Goal: Task Accomplishment & Management: Manage account settings

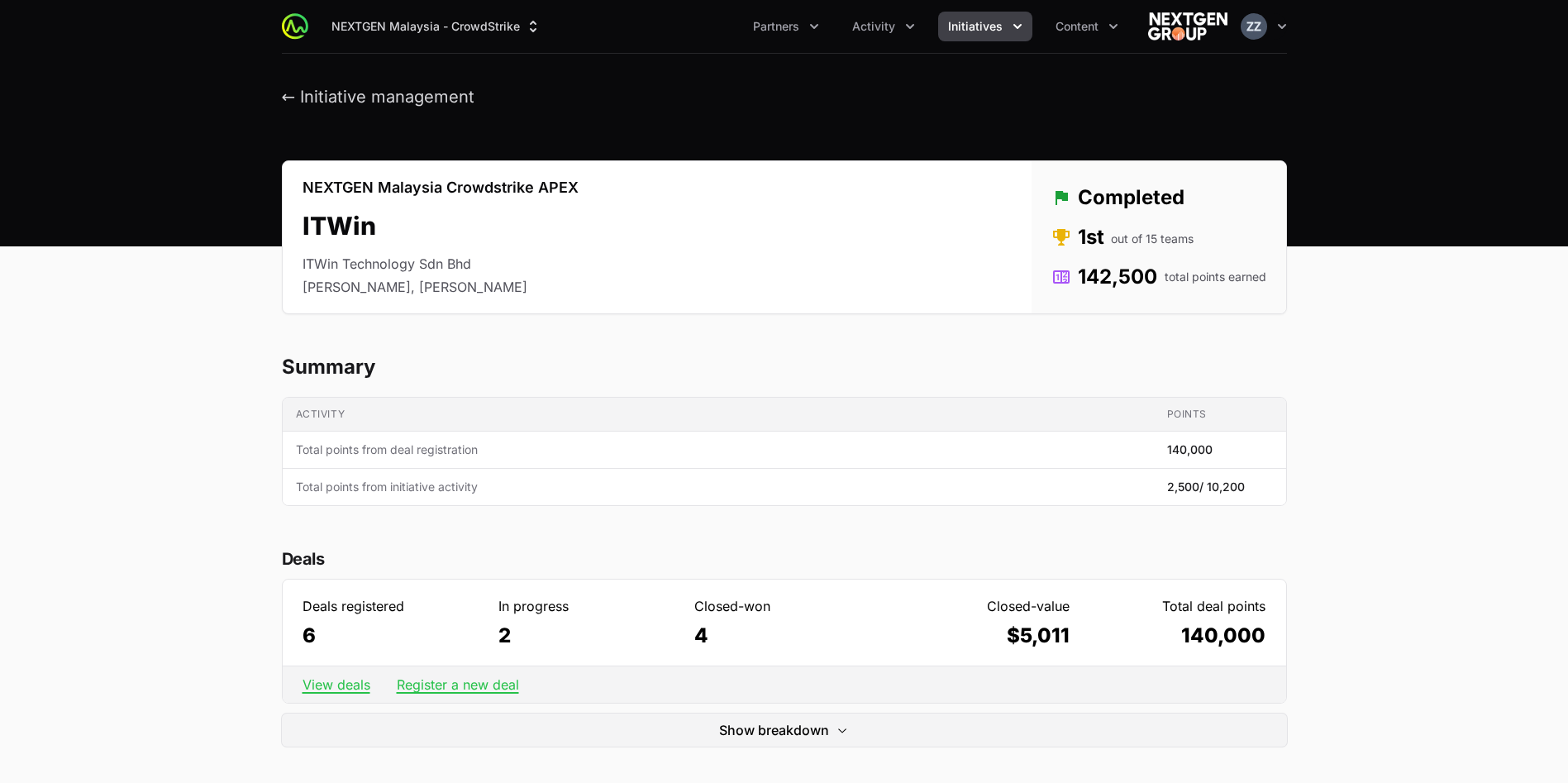
click at [179, 76] on header "← Initiative management" at bounding box center [784, 96] width 1568 height 86
click at [286, 26] on img at bounding box center [295, 27] width 27 height 27
click at [290, 26] on img at bounding box center [295, 27] width 27 height 27
click at [1148, 17] on img at bounding box center [1188, 26] width 79 height 33
click at [1172, 28] on img at bounding box center [1188, 26] width 79 height 33
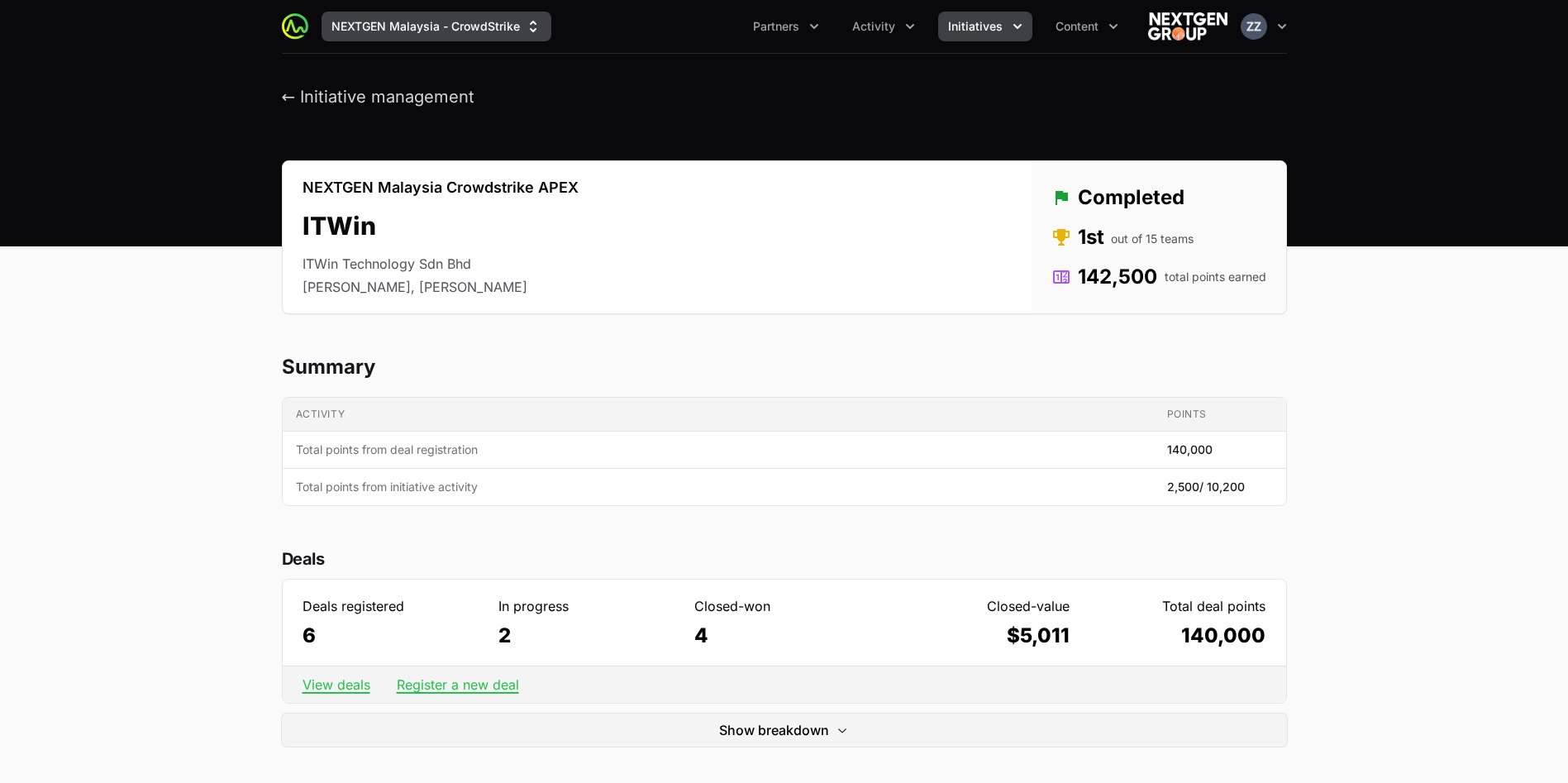
click at [489, 32] on button "NEXTGEN Malaysia - CrowdStrike" at bounding box center [437, 26] width 230 height 29
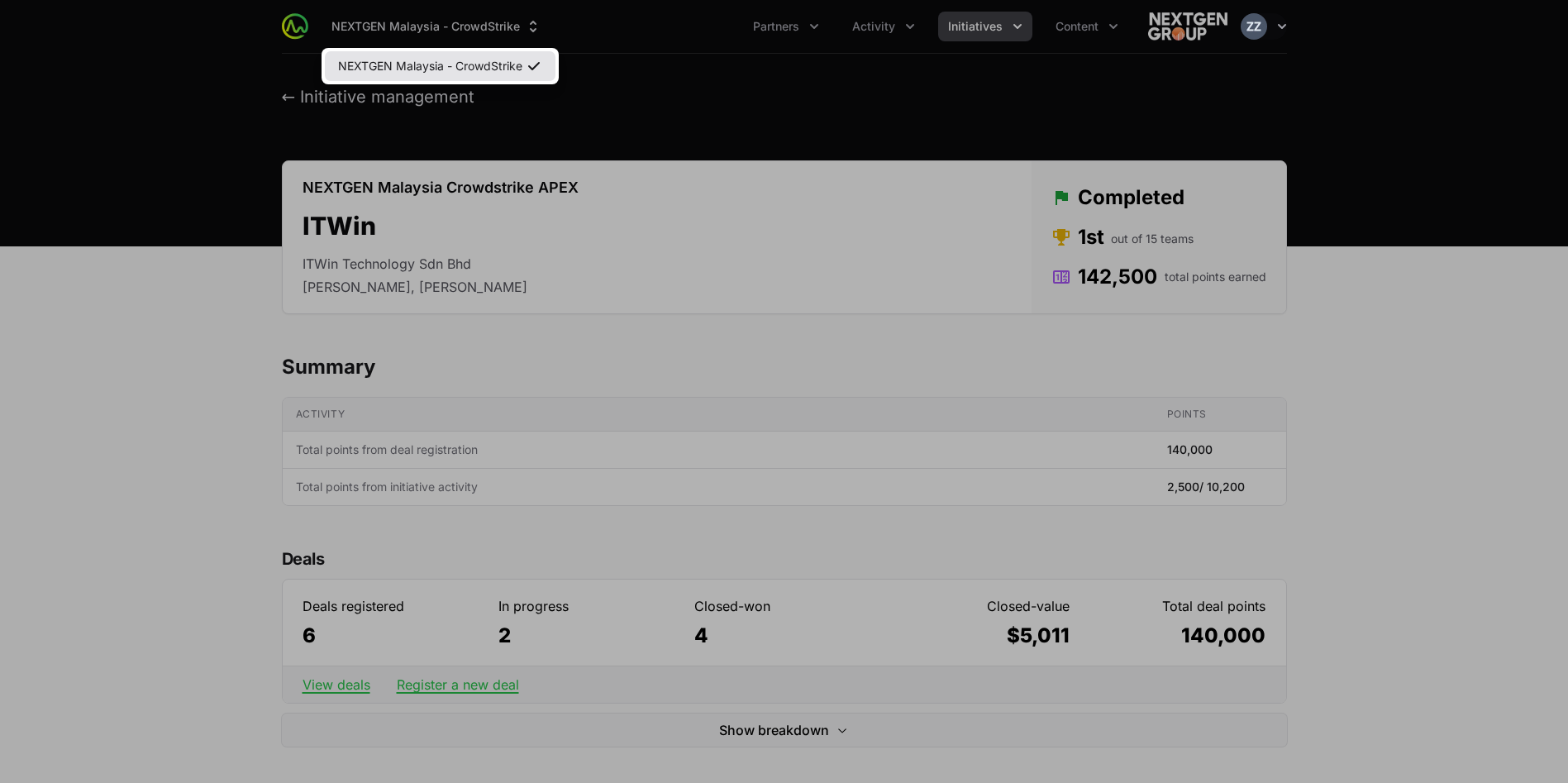
click at [494, 56] on link "NEXTGEN Malaysia - CrowdStrike" at bounding box center [440, 66] width 231 height 29
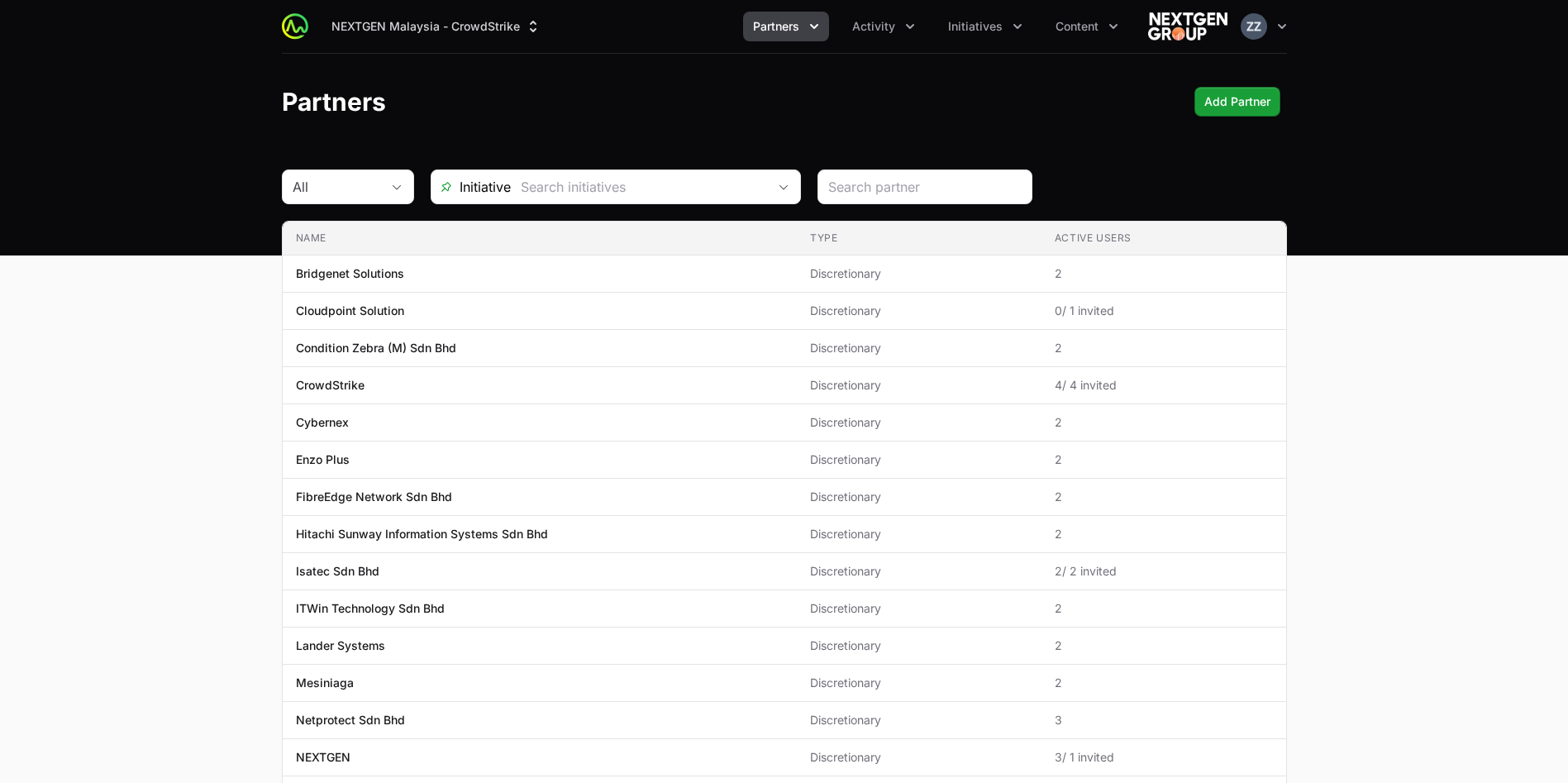
drag, startPoint x: 1450, startPoint y: 368, endPoint x: 1431, endPoint y: 391, distance: 29.8
click at [1045, 370] on main "All Initiative Name Type Active Users Name Bridgenet Solutions Type Discretiona…" at bounding box center [784, 630] width 1568 height 921
click at [1045, 24] on img at bounding box center [1188, 26] width 79 height 33
click at [1045, 24] on button "Open user menu" at bounding box center [1264, 27] width 46 height 27
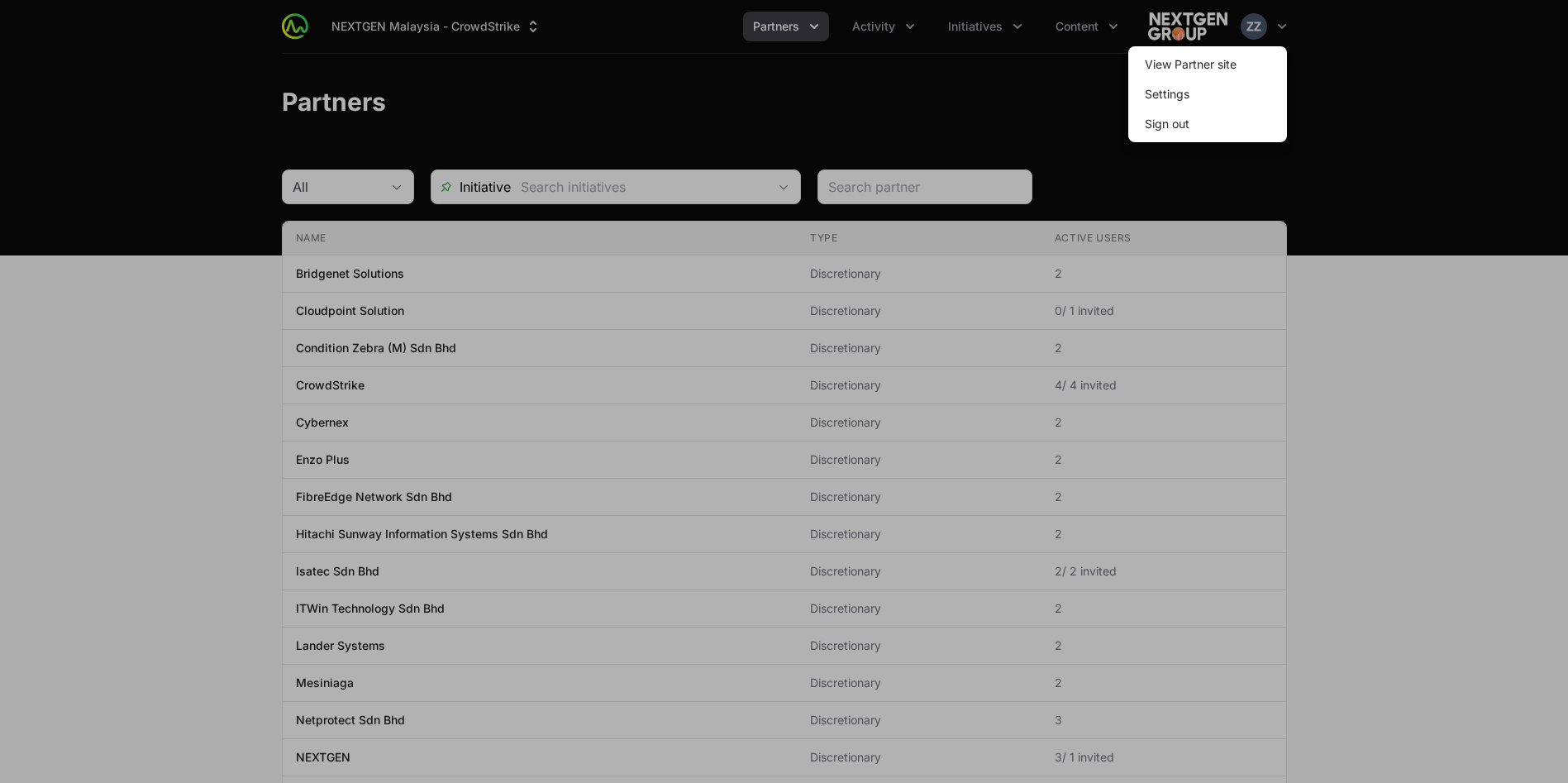
click at [1045, 127] on span "Sign out" at bounding box center [1207, 123] width 159 height 29
click at [1045, 119] on button "Sign out" at bounding box center [1167, 123] width 71 height 29
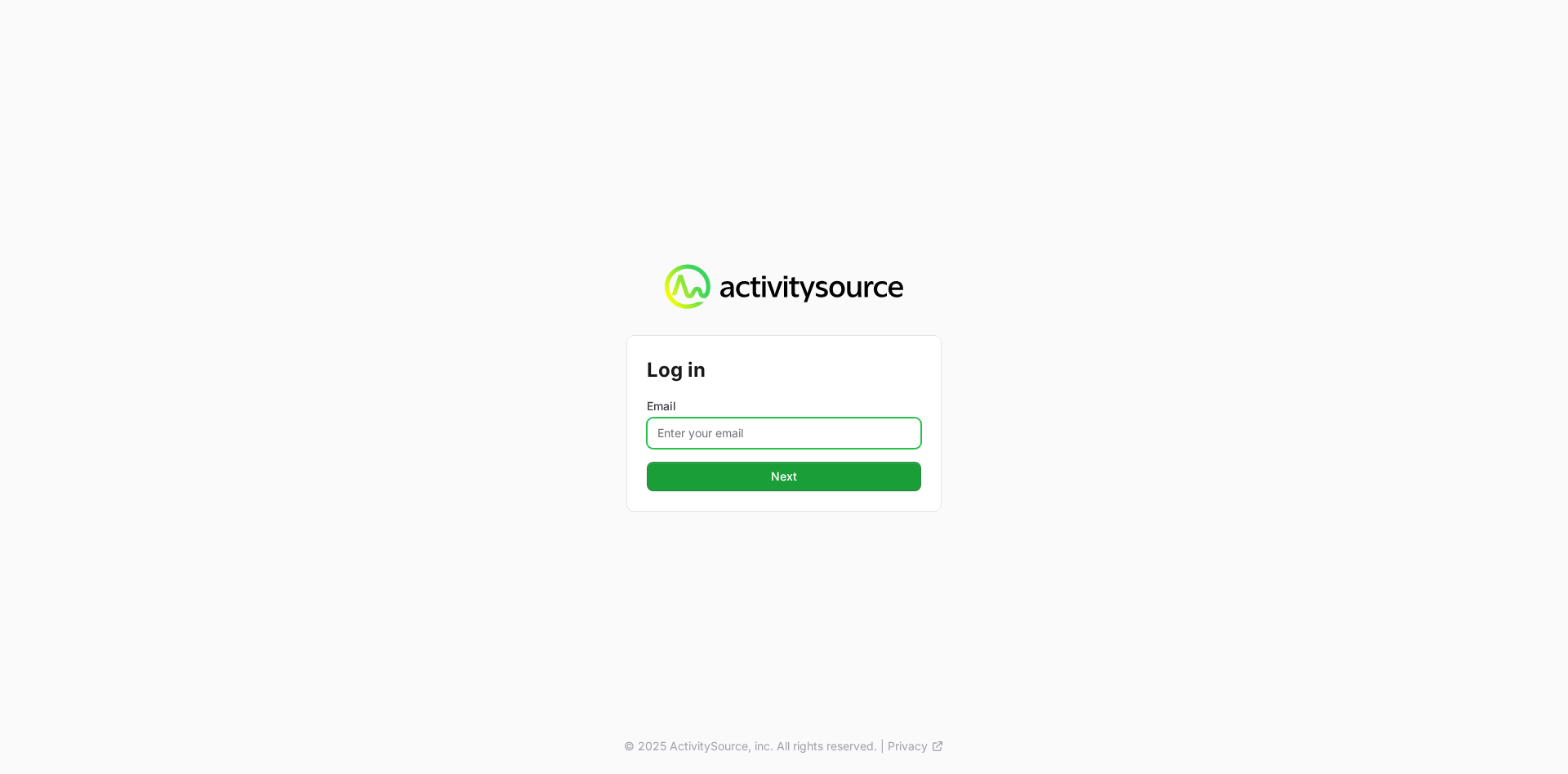
click at [764, 424] on input "Email" at bounding box center [784, 432] width 275 height 31
type input "[EMAIL_ADDRESS][DOMAIN_NAME]"
click at [754, 471] on span "Next" at bounding box center [784, 476] width 254 height 19
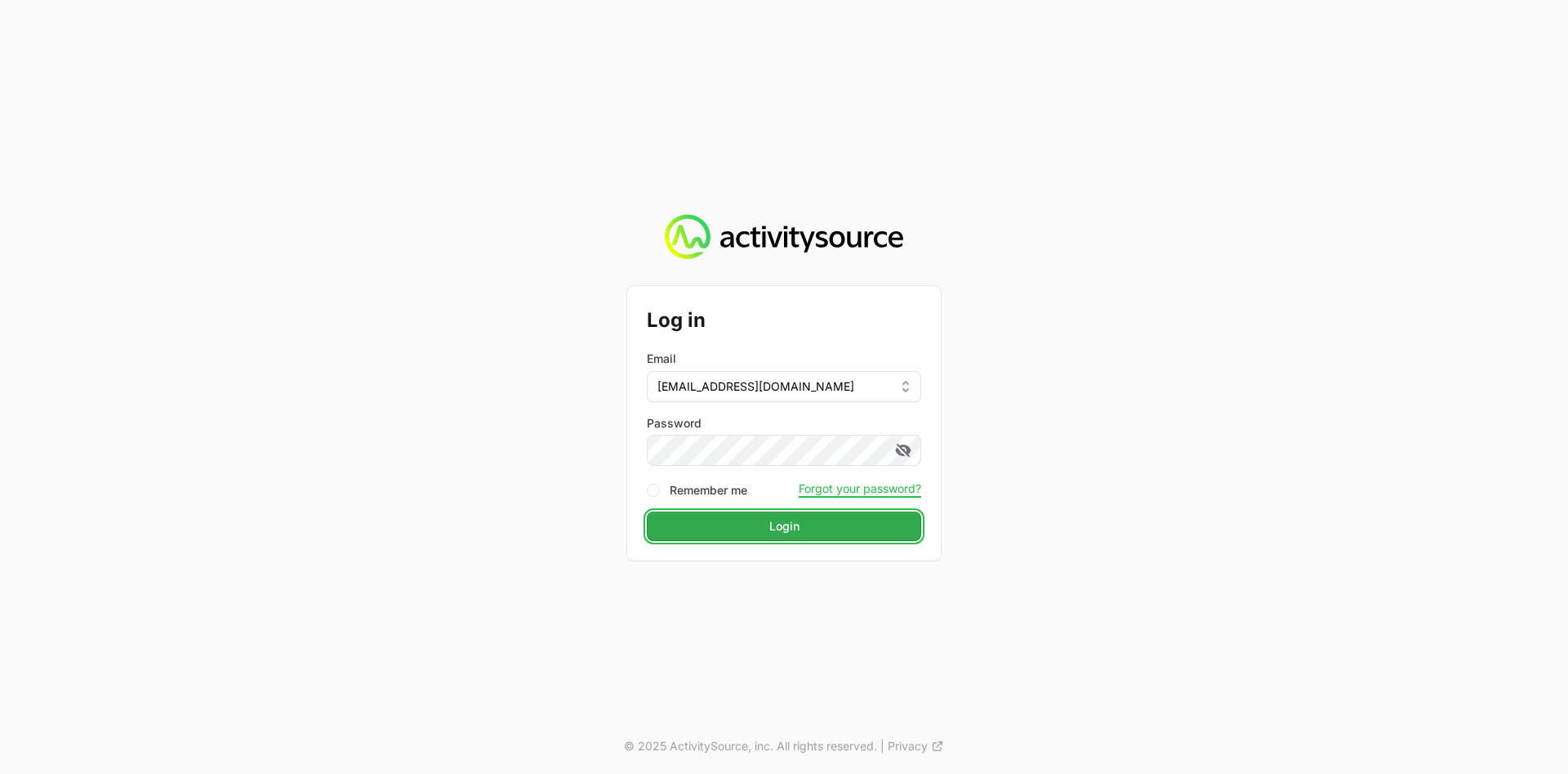
click at [747, 514] on span "Login" at bounding box center [784, 526] width 254 height 19
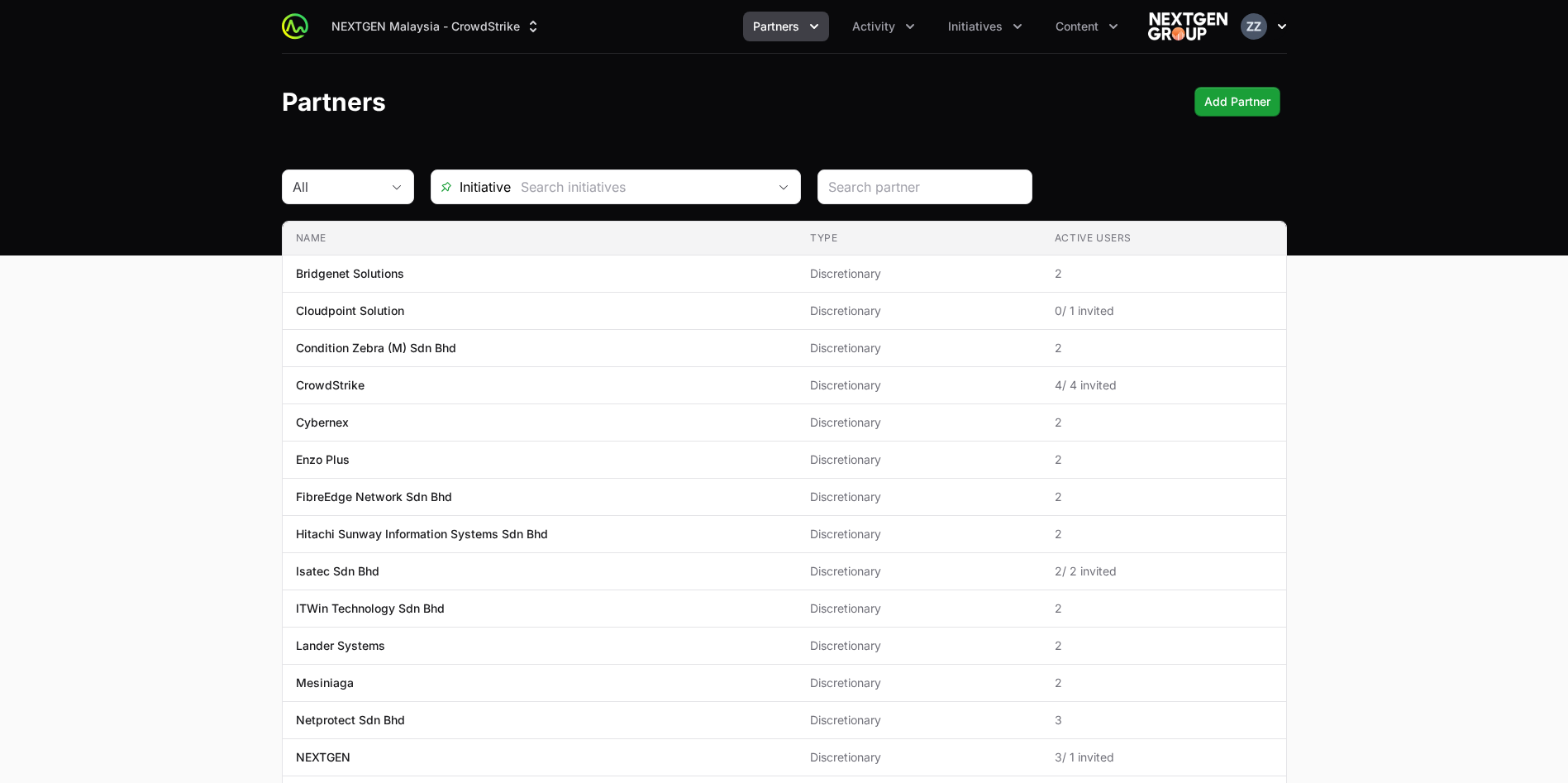
click at [1045, 24] on img "button" at bounding box center [1254, 27] width 27 height 27
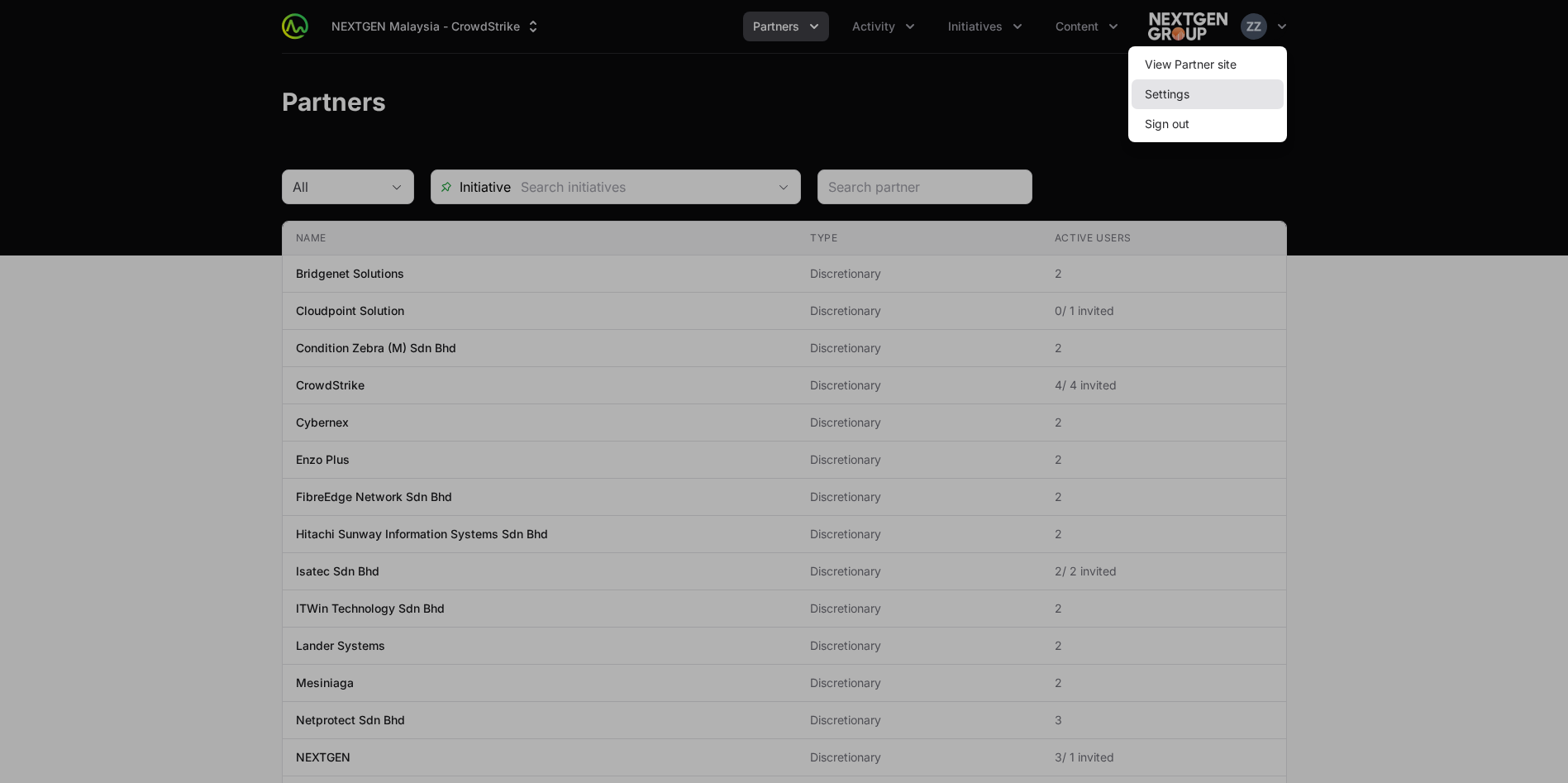
drag, startPoint x: 1192, startPoint y: 82, endPoint x: 1191, endPoint y: 102, distance: 20.0
click at [1045, 82] on link "Settings" at bounding box center [1207, 94] width 152 height 29
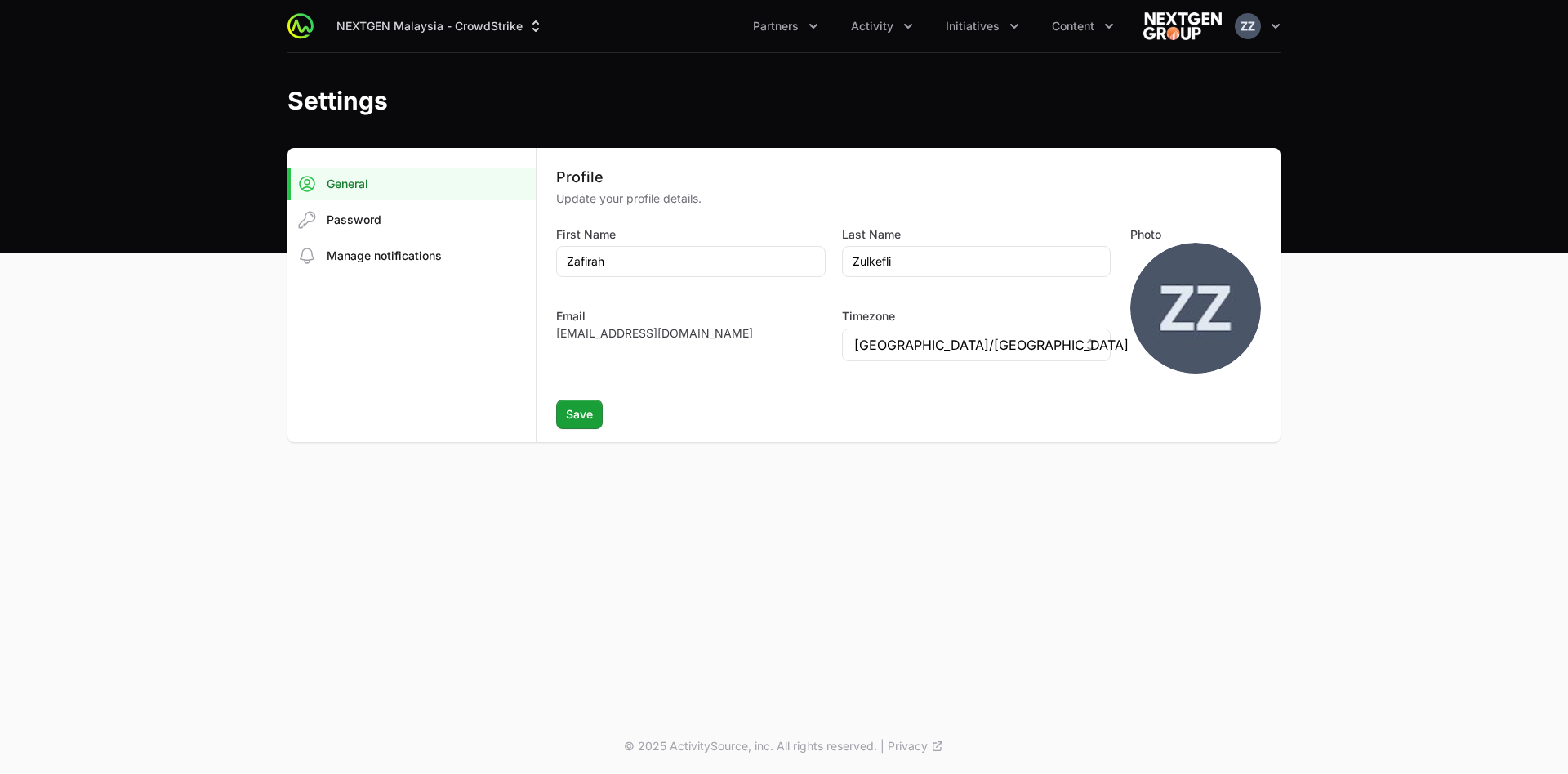
drag, startPoint x: 355, startPoint y: 220, endPoint x: 388, endPoint y: 279, distance: 67.6
click at [355, 221] on span "Password" at bounding box center [354, 219] width 55 height 17
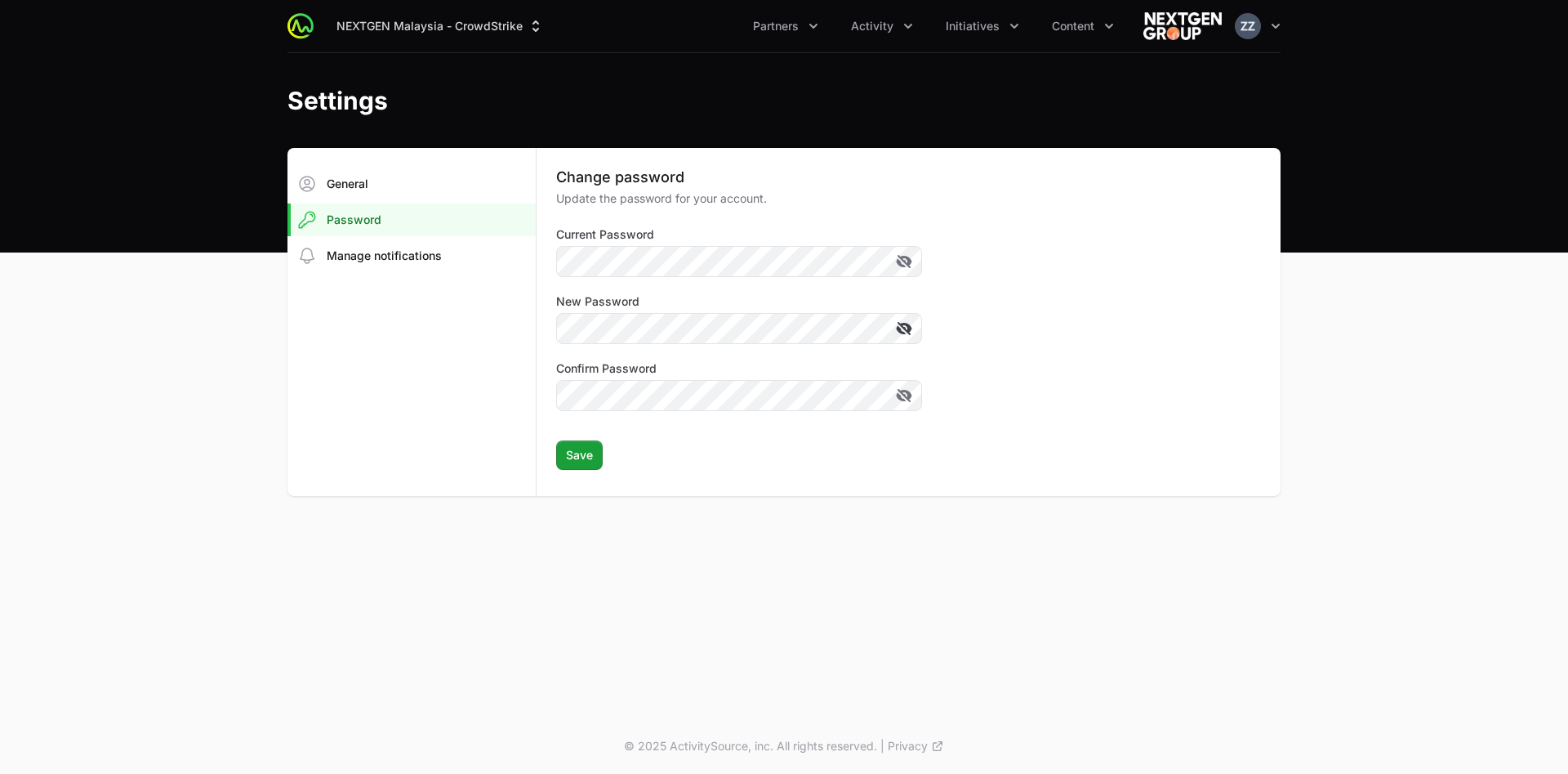
click at [901, 328] on icon at bounding box center [904, 328] width 17 height 17
click at [904, 394] on icon at bounding box center [905, 395] width 15 height 13
click at [541, 323] on div "Change password Update the password for your account. Current Password New Pass…" at bounding box center [909, 321] width 744 height 348
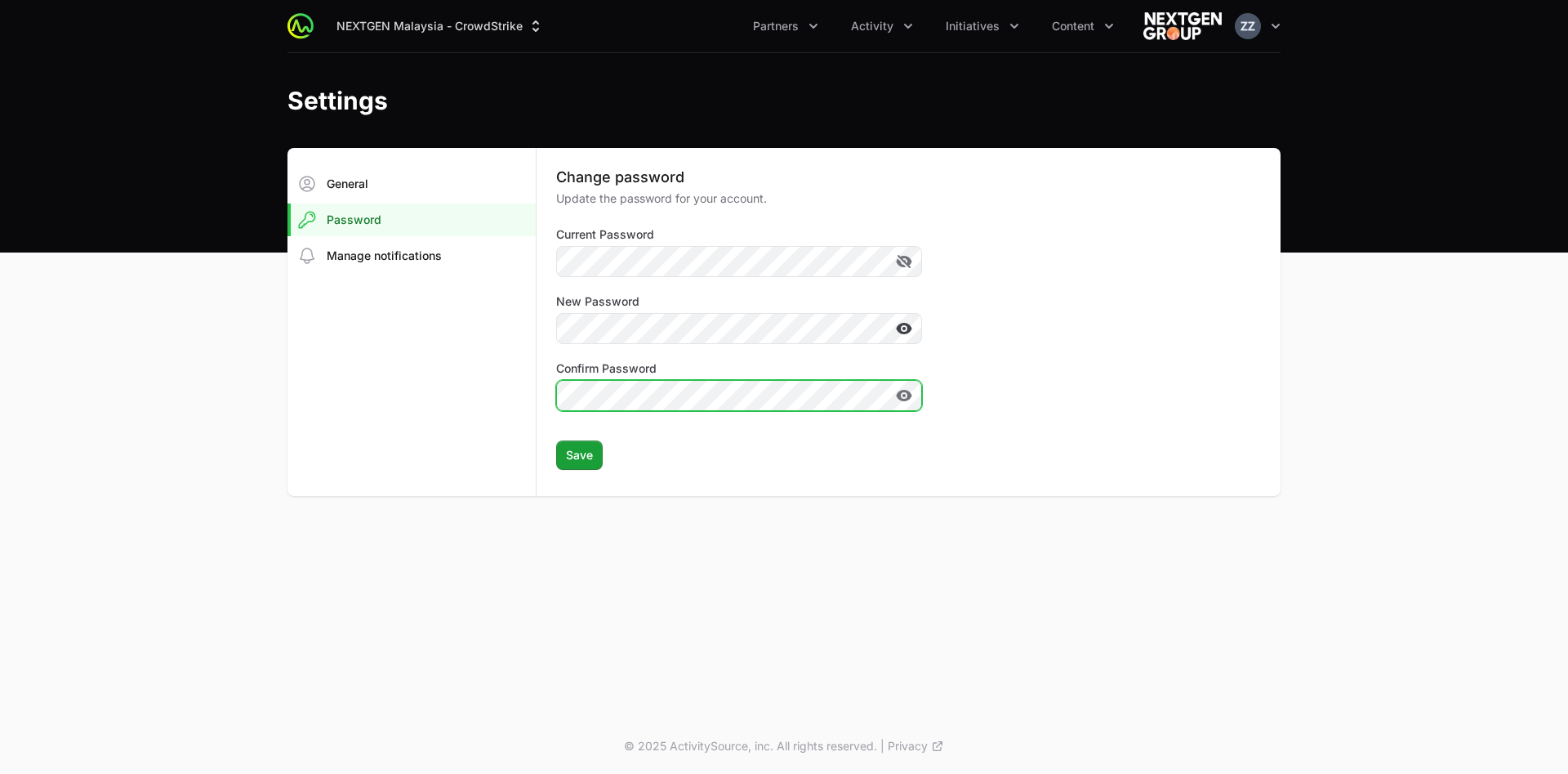
click at [548, 395] on div "Change password Update the password for your account. Current Password New Pass…" at bounding box center [909, 321] width 744 height 348
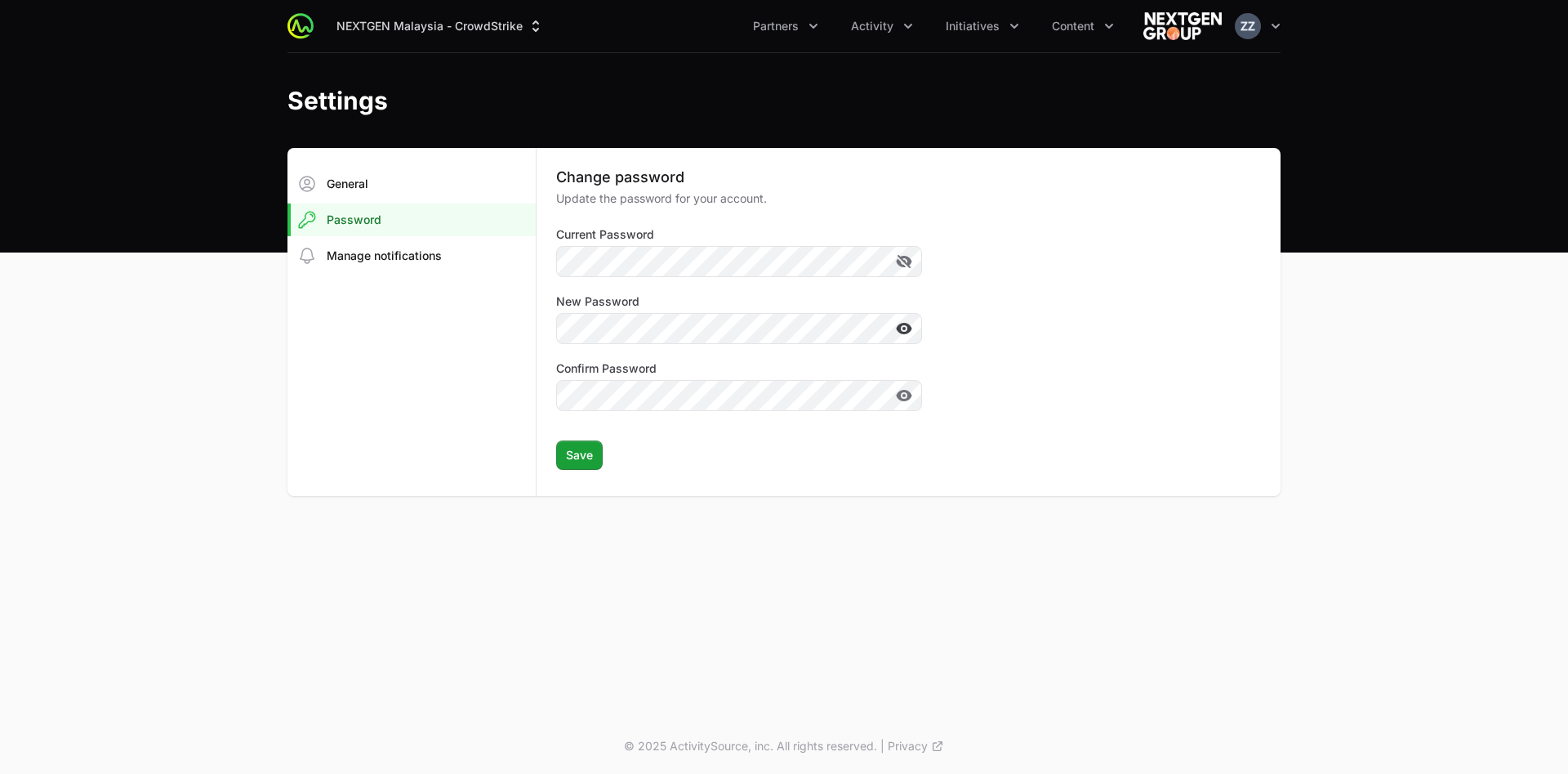
click at [721, 348] on form "Current Password New Password Confirm Password Save Save" at bounding box center [740, 348] width 366 height 243
click at [584, 453] on span "Save" at bounding box center [579, 455] width 27 height 19
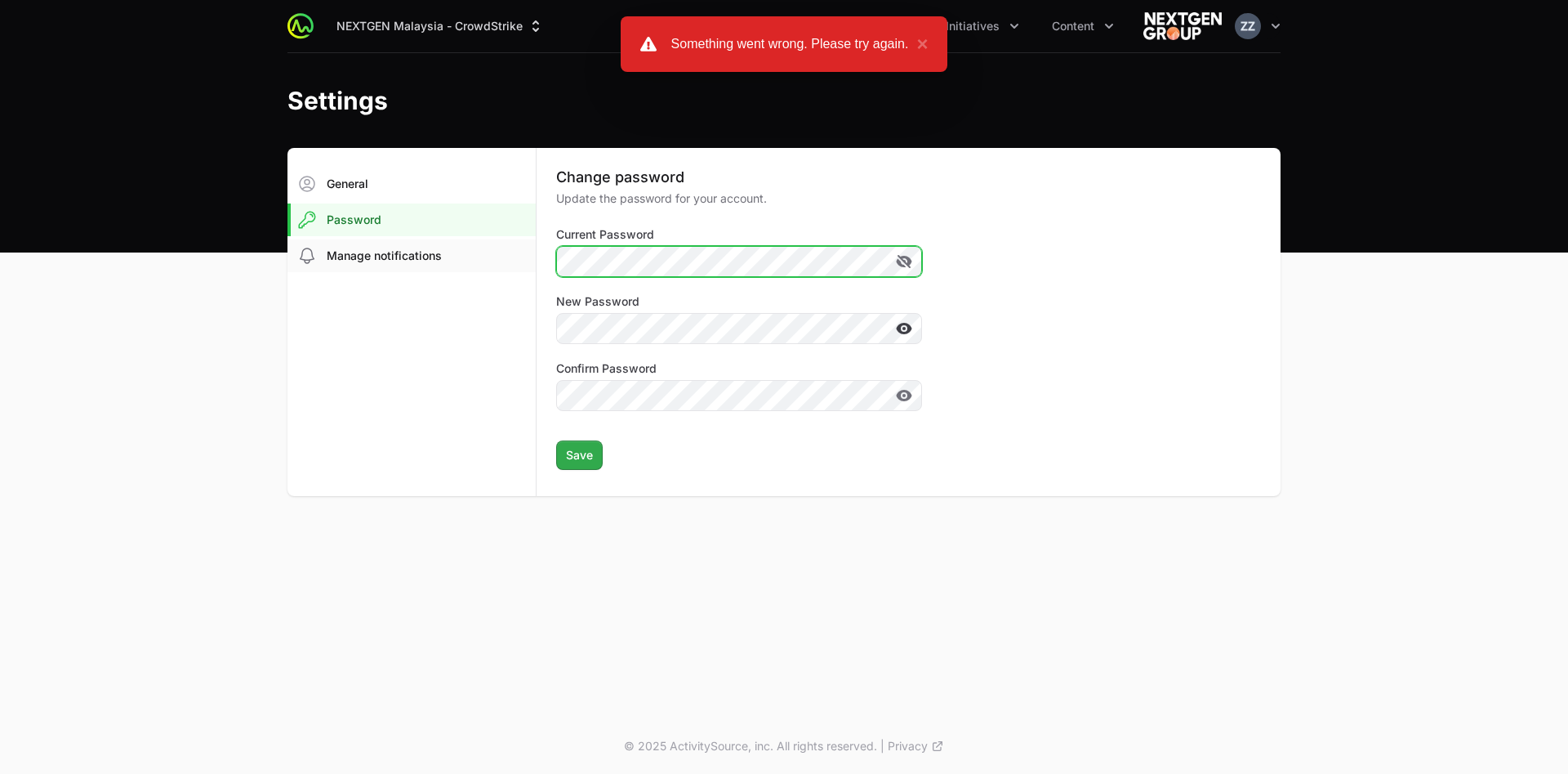
click at [490, 247] on div "General Password Manage notifications Change password Update the password for y…" at bounding box center [784, 321] width 993 height 348
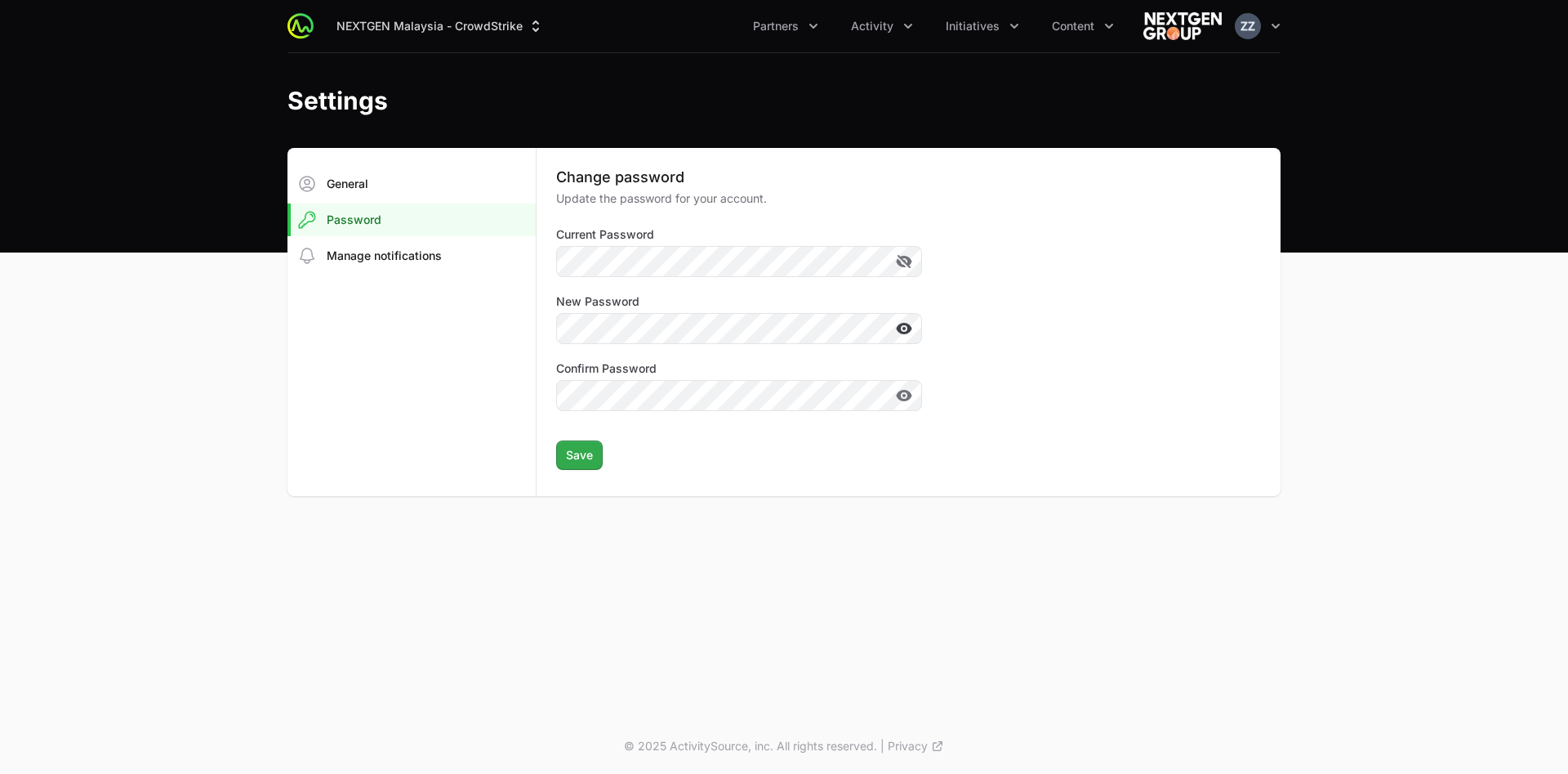
click at [826, 514] on div "NEXTGEN Malaysia - CrowdStrike Partners Activity Initiatives Content Open user …" at bounding box center [784, 359] width 1568 height 719
click at [574, 462] on span "Save" at bounding box center [579, 455] width 27 height 19
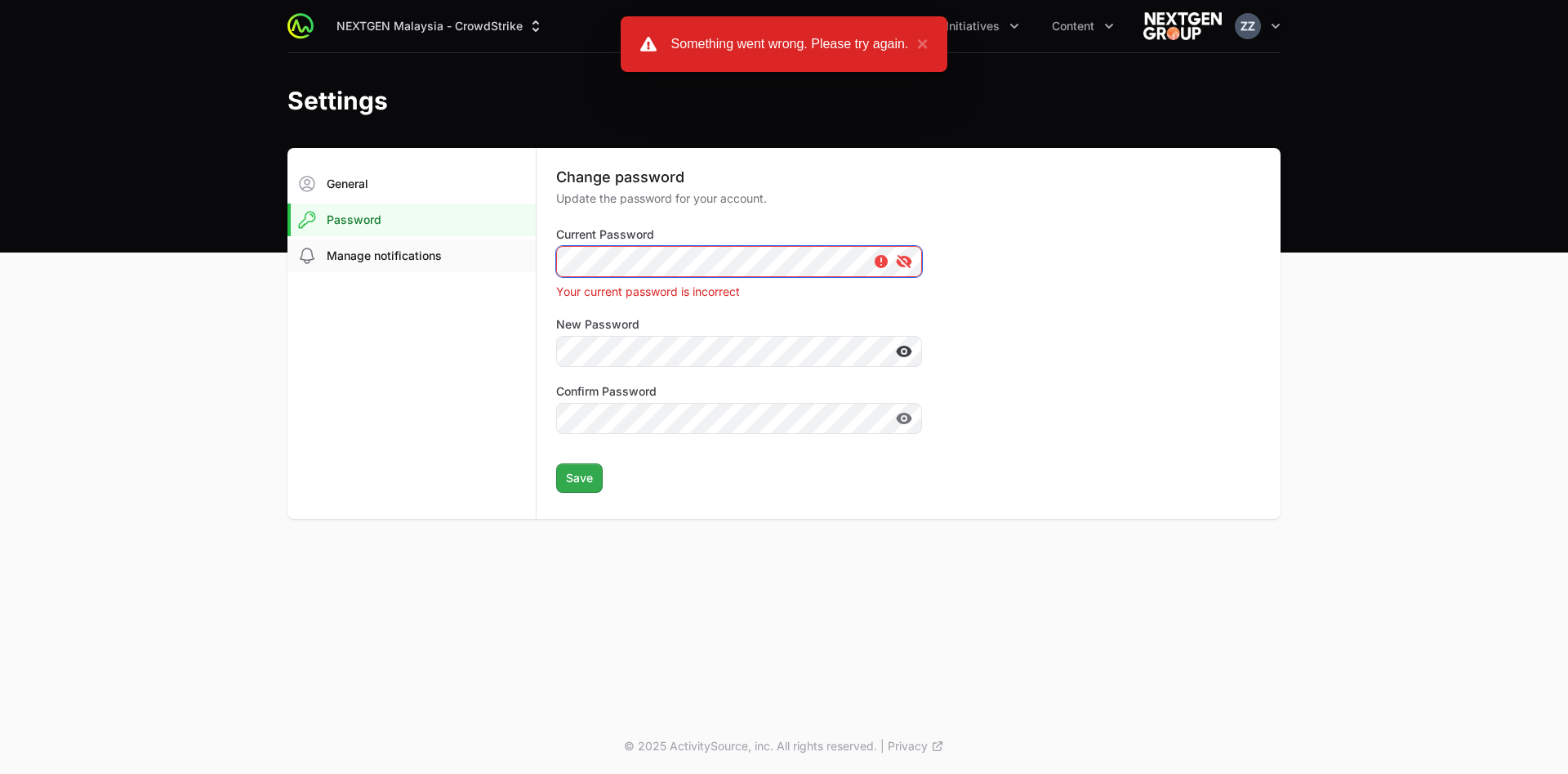
click at [535, 258] on div "General Password Manage notifications Change password Update the password for y…" at bounding box center [784, 333] width 993 height 371
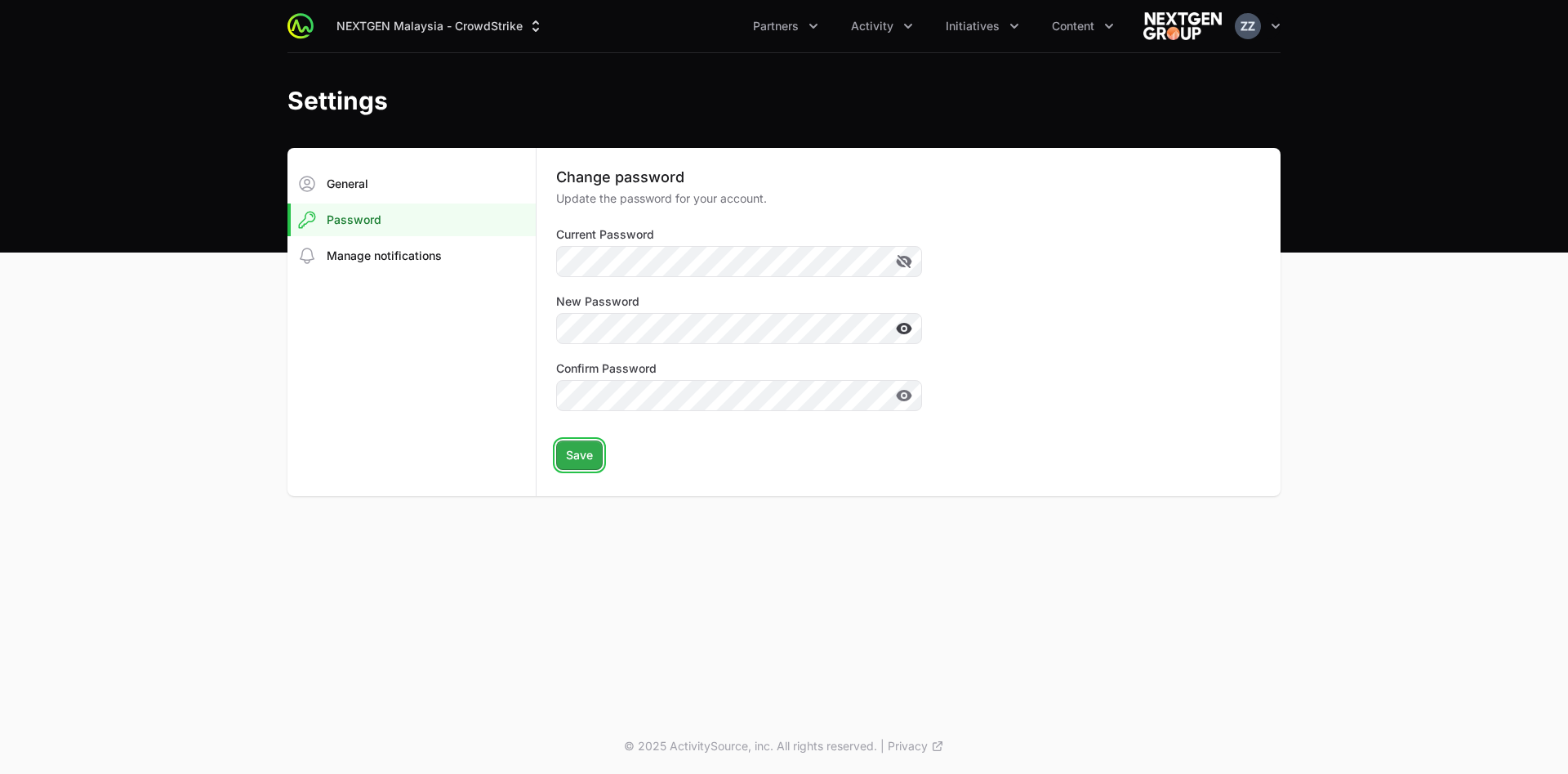
click at [567, 460] on span "Save" at bounding box center [579, 455] width 27 height 19
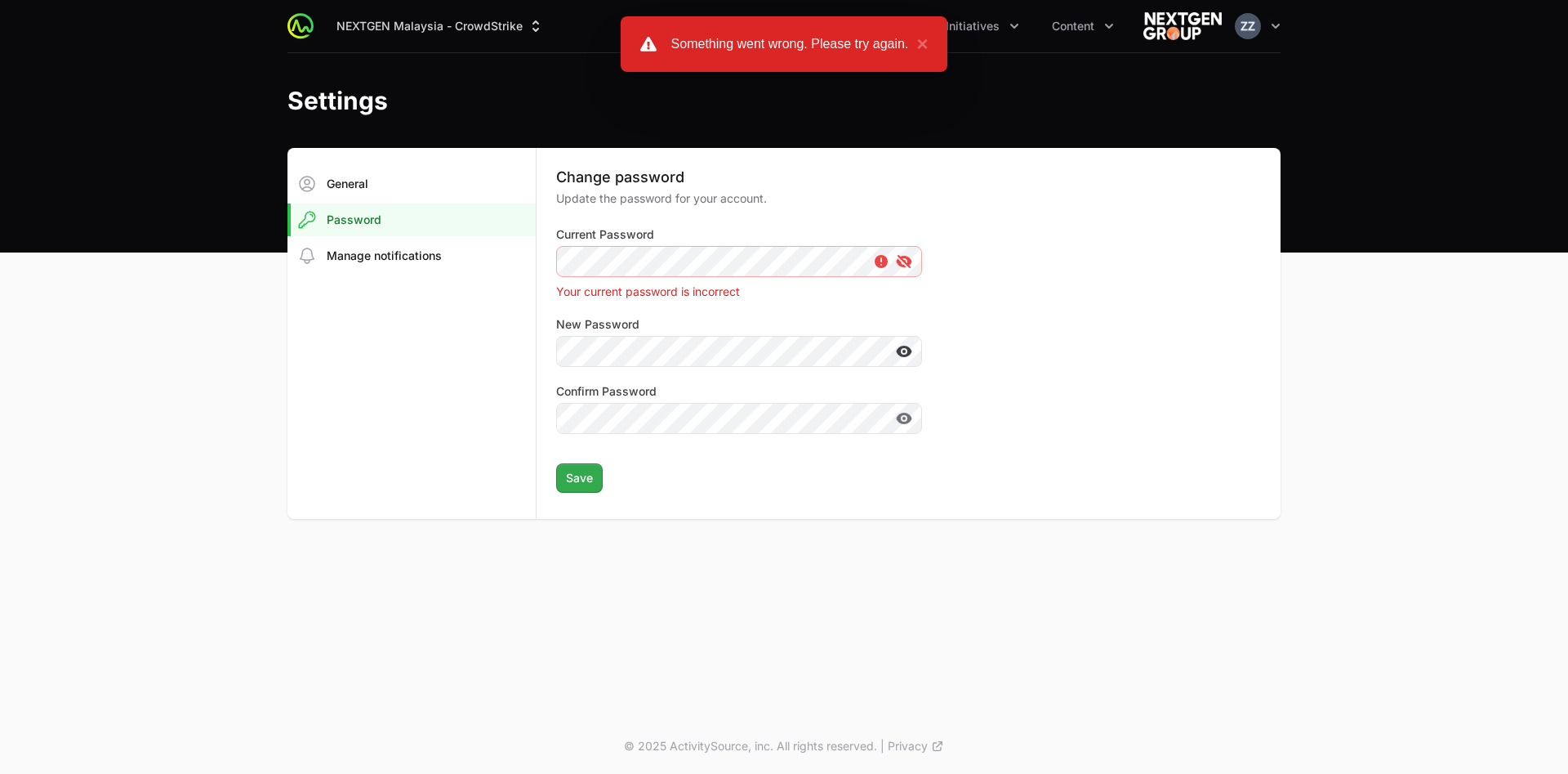
click at [958, 514] on div "NEXTGEN Malaysia - CrowdStrike Partners Activity Initiatives Content Open user …" at bounding box center [784, 359] width 1568 height 719
click at [902, 256] on icon at bounding box center [905, 261] width 15 height 13
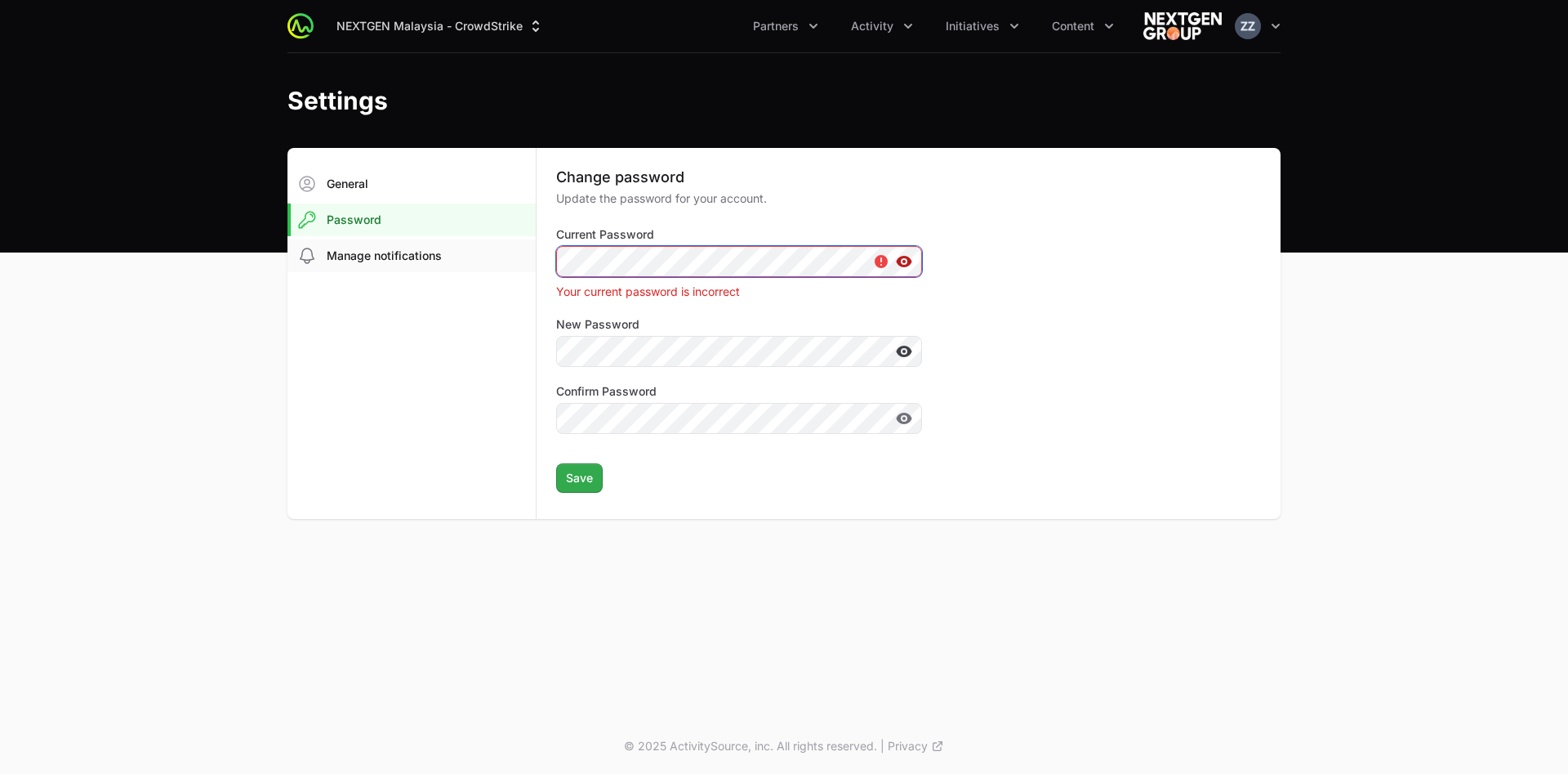
click at [419, 251] on div "General Password Manage notifications Change password Update the password for y…" at bounding box center [784, 333] width 993 height 371
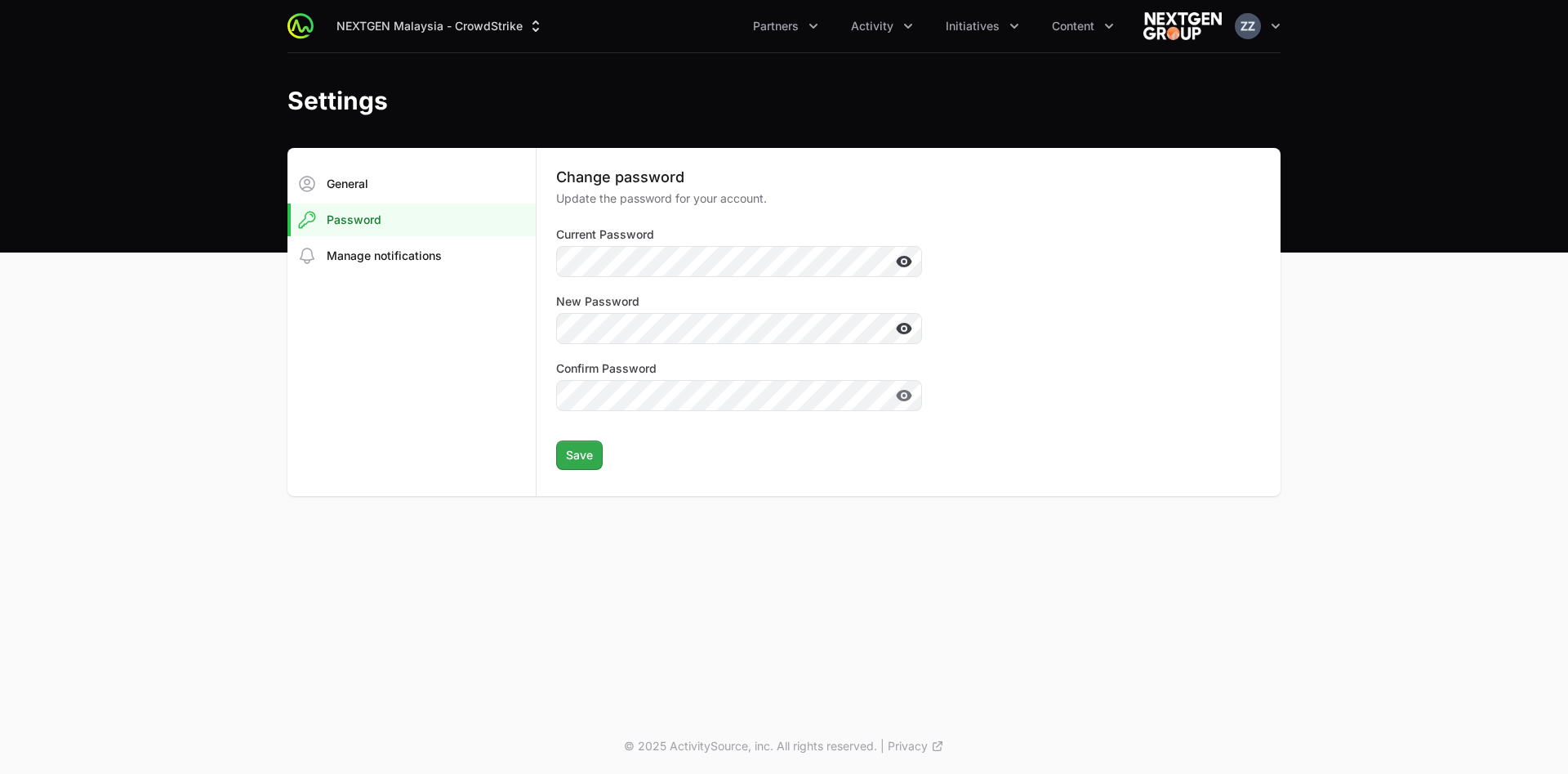
click at [416, 350] on aside "General Password Manage notifications" at bounding box center [412, 321] width 248 height 348
click at [576, 448] on span "Save" at bounding box center [579, 455] width 27 height 19
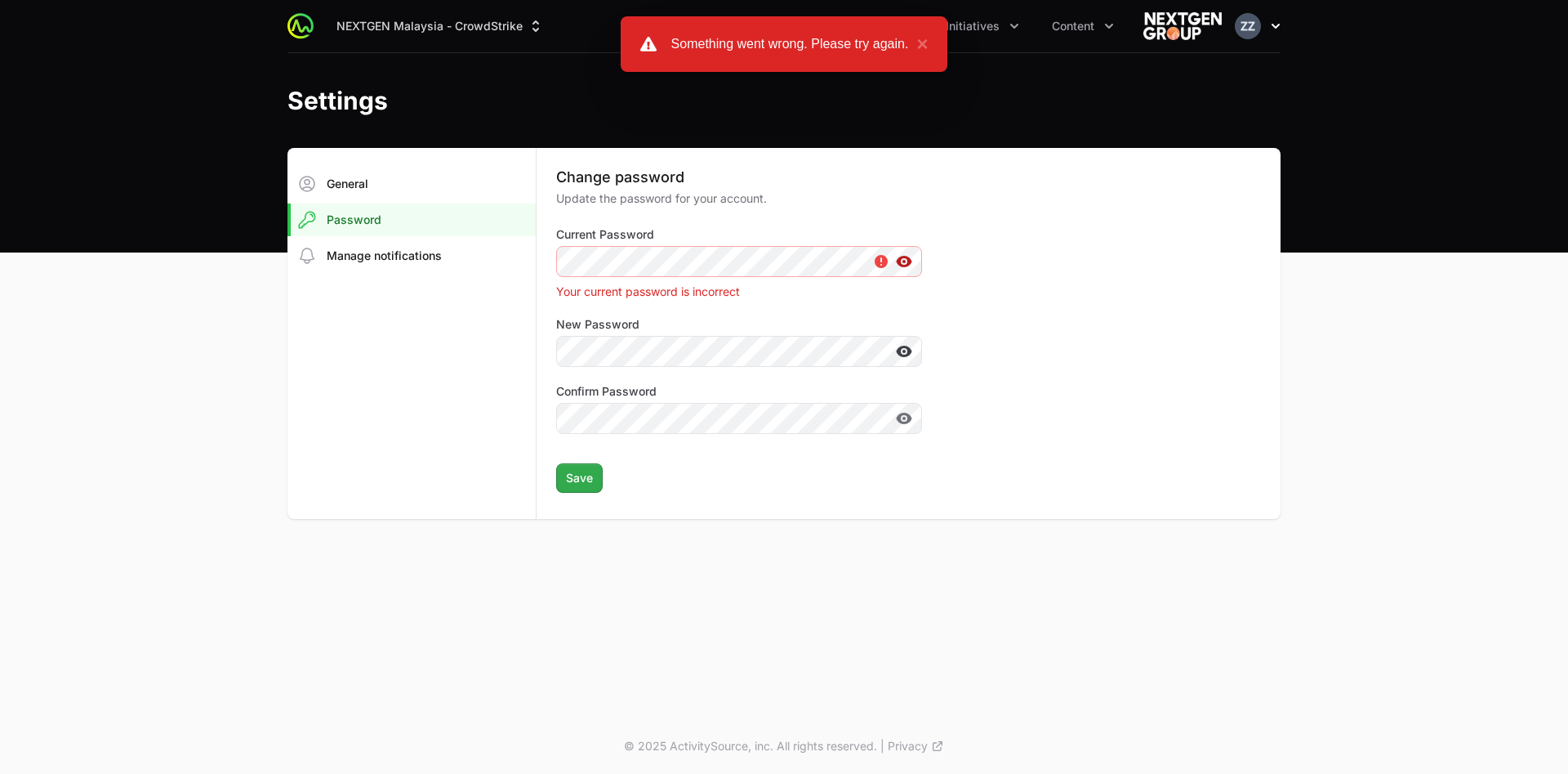
click at [1033, 34] on img "button" at bounding box center [1248, 26] width 26 height 26
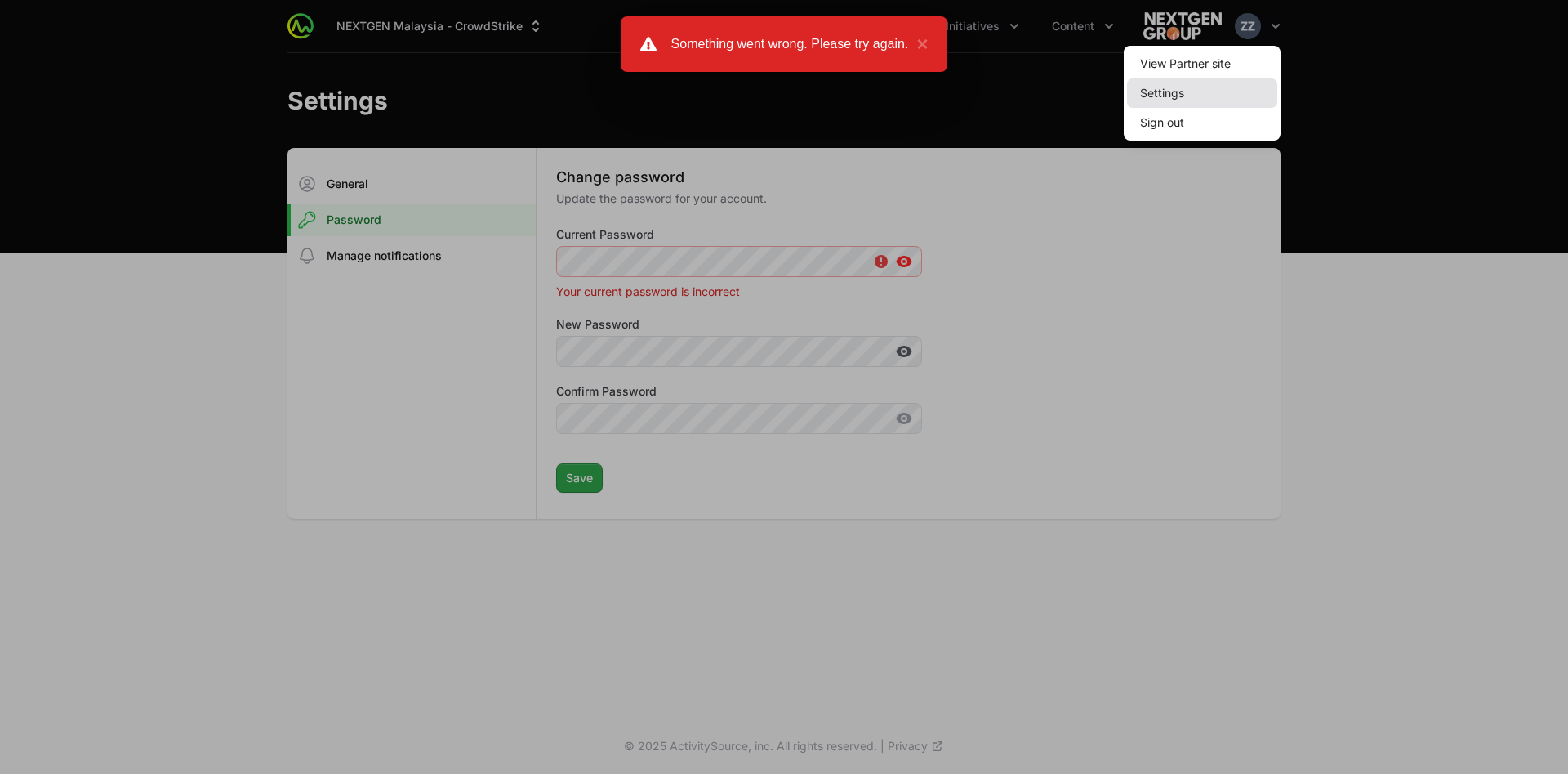
click at [1033, 99] on link "Settings" at bounding box center [1202, 92] width 151 height 29
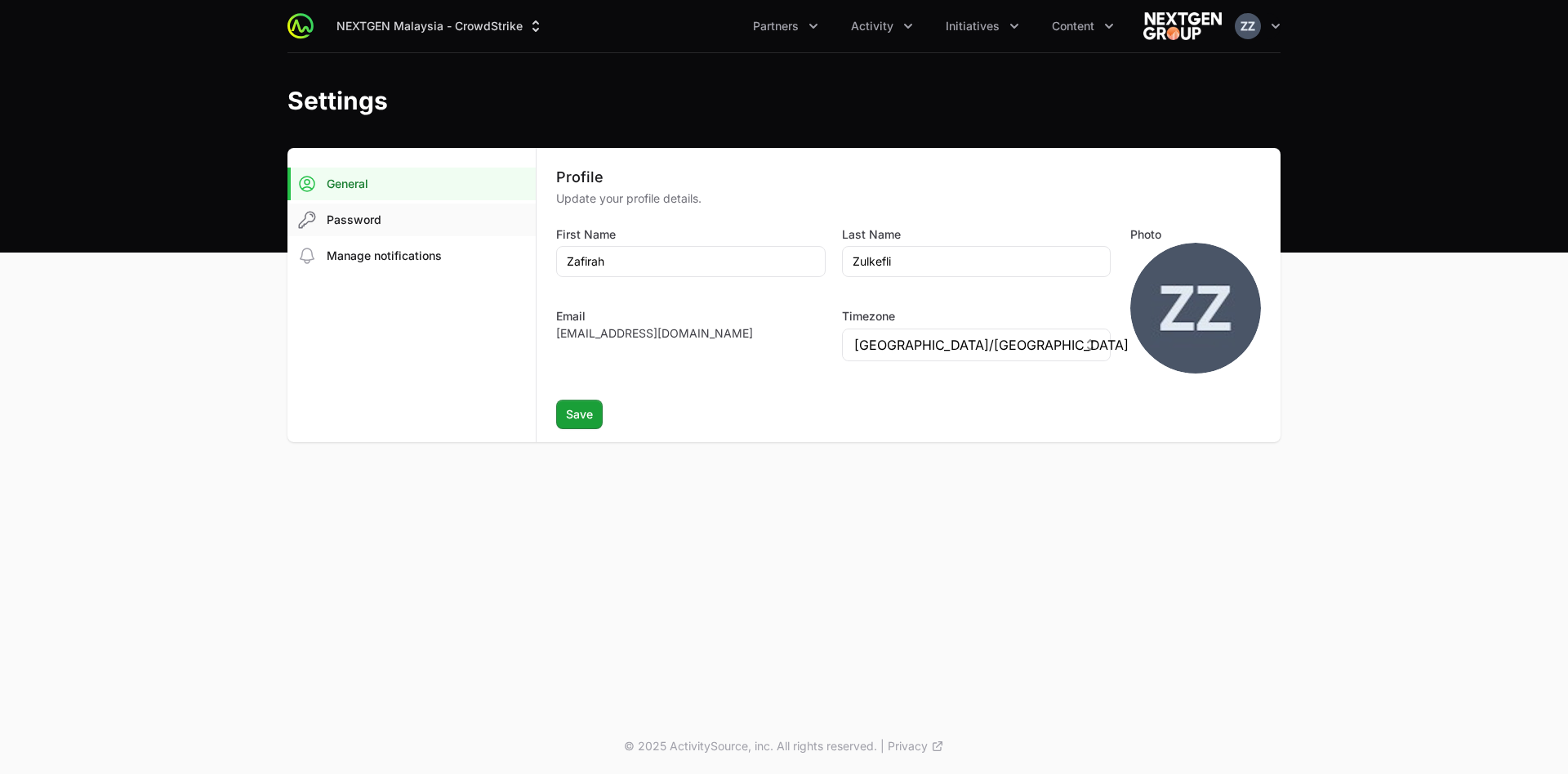
click at [348, 224] on span "Password" at bounding box center [354, 219] width 55 height 17
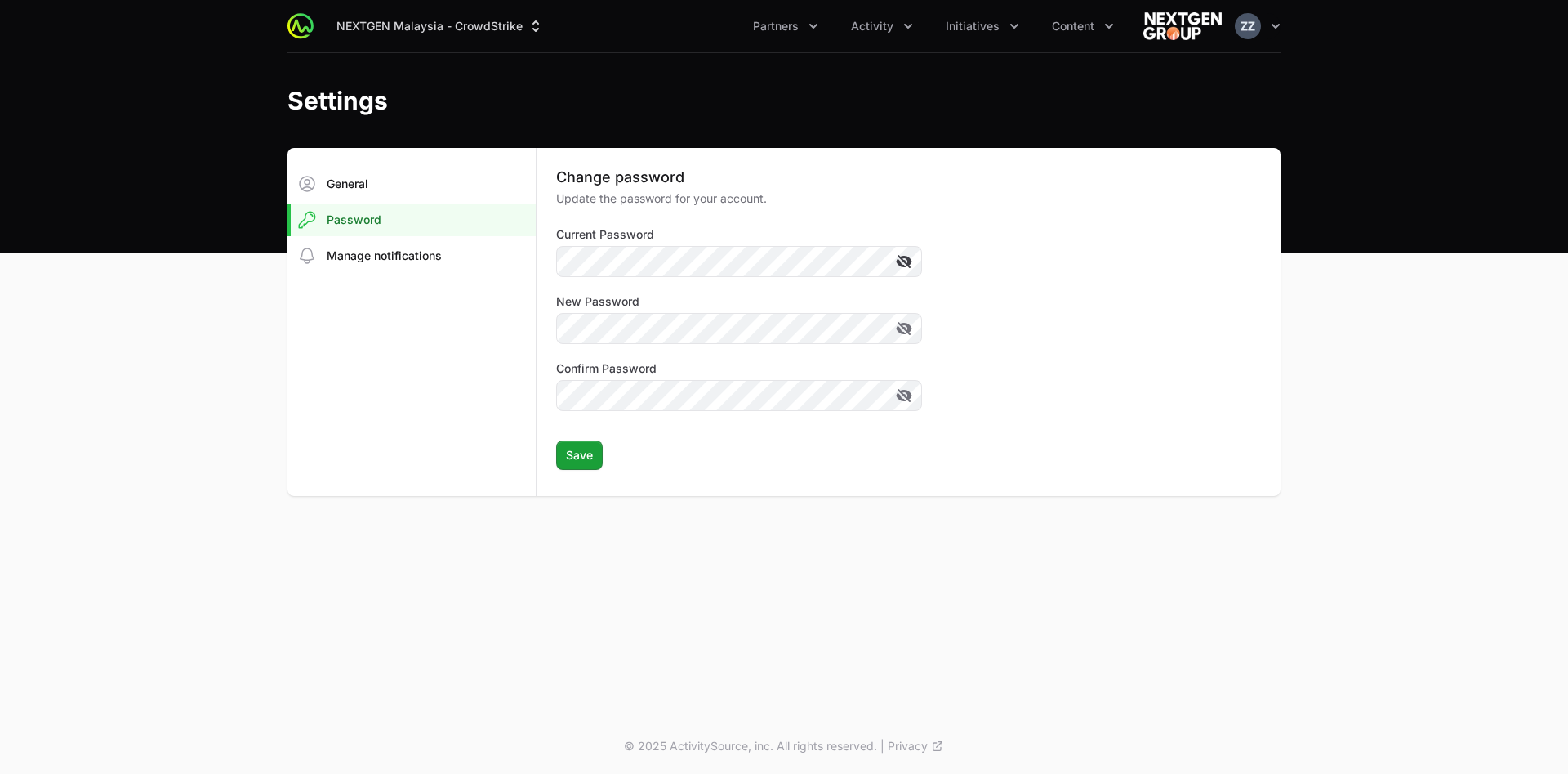
click at [902, 257] on icon at bounding box center [905, 261] width 15 height 13
click at [908, 268] on icon at bounding box center [904, 262] width 17 height 17
click at [904, 265] on icon at bounding box center [901, 262] width 10 height 8
click at [636, 243] on div "Current Password" at bounding box center [740, 252] width 366 height 51
click at [370, 216] on div "General Password Manage notifications Change password Update the password for y…" at bounding box center [784, 321] width 993 height 348
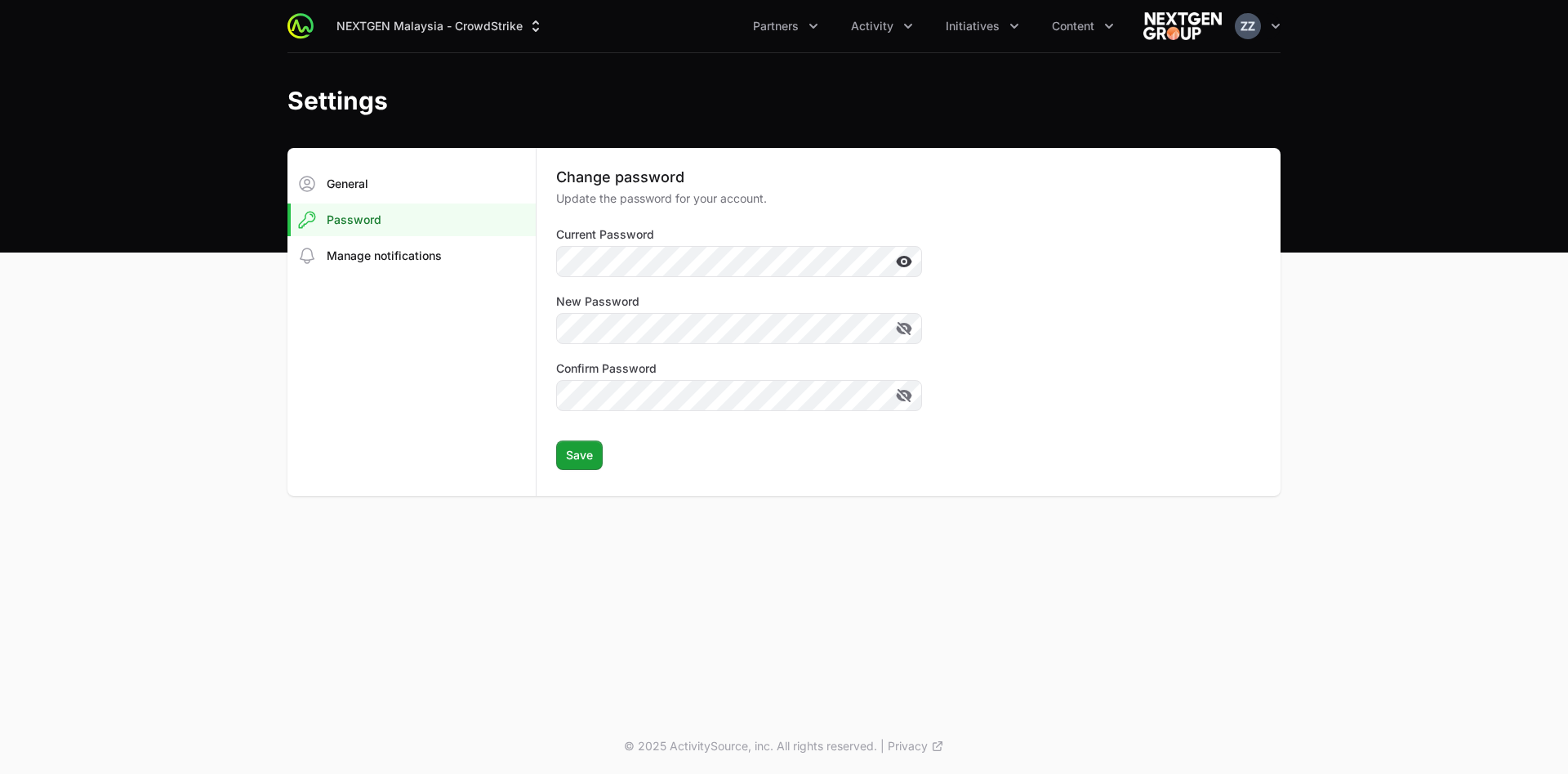
click at [1033, 33] on img at bounding box center [1182, 26] width 78 height 33
click at [1033, 29] on icon "button" at bounding box center [1276, 26] width 17 height 17
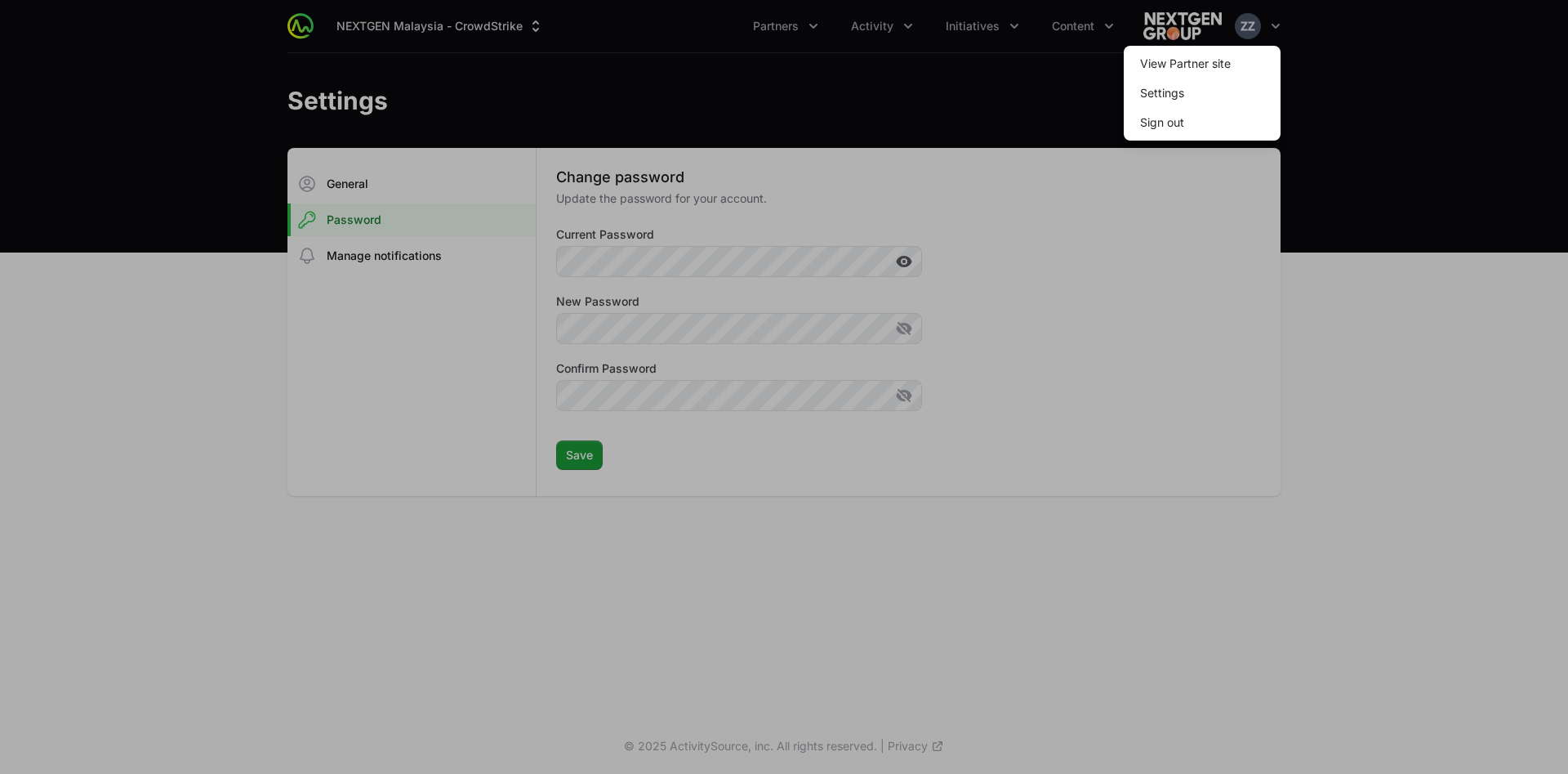
click at [1033, 179] on div at bounding box center [784, 387] width 1568 height 774
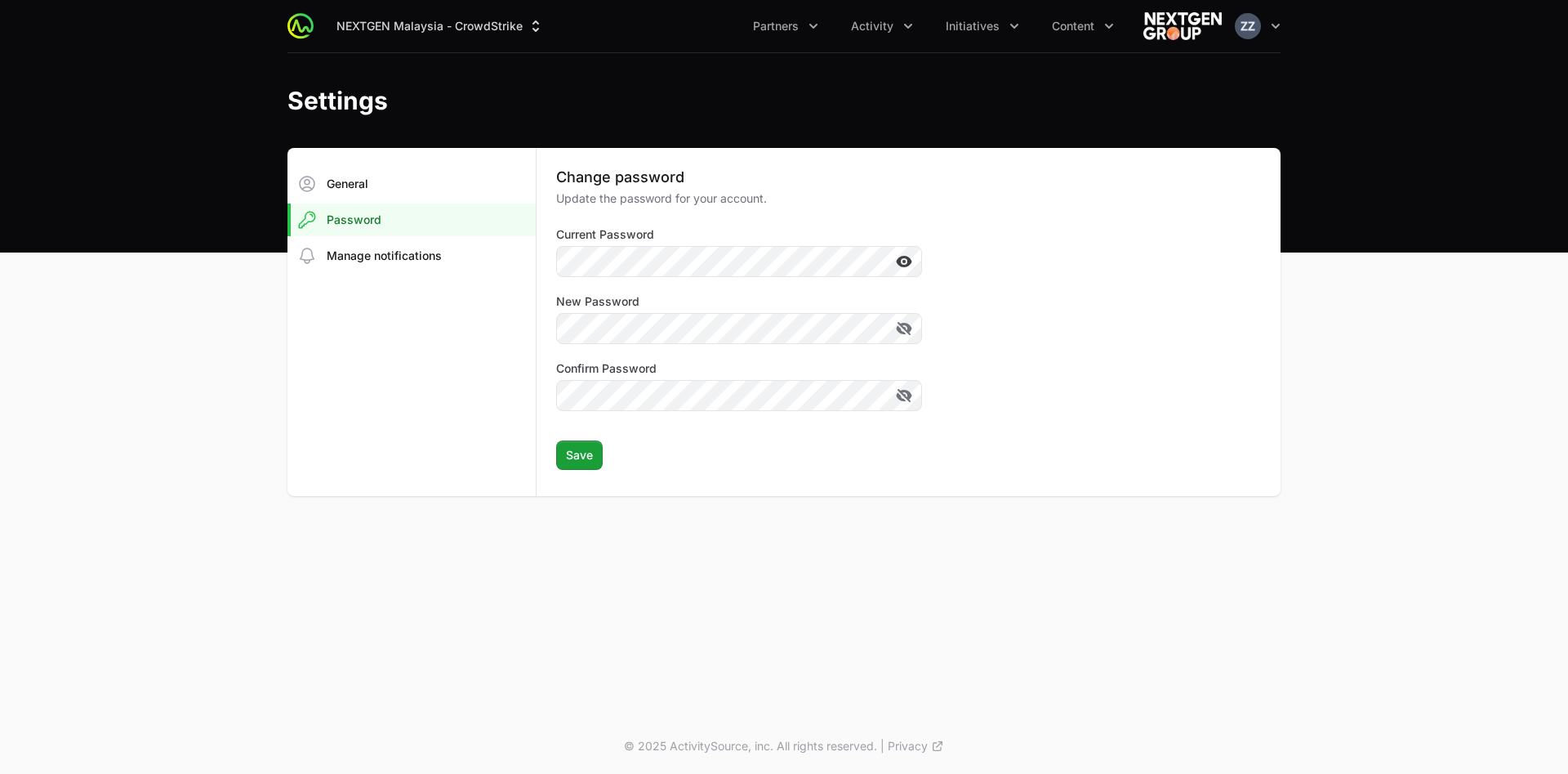
drag, startPoint x: 496, startPoint y: 424, endPoint x: 514, endPoint y: 408, distance: 24.1
click at [496, 424] on aside "General Password Manage notifications" at bounding box center [412, 321] width 248 height 348
drag, startPoint x: 707, startPoint y: 413, endPoint x: 734, endPoint y: 492, distance: 83.5
click at [734, 492] on div "Change password Update the password for your account. Current Password New Pass…" at bounding box center [909, 321] width 744 height 348
click at [902, 326] on icon at bounding box center [905, 328] width 15 height 13
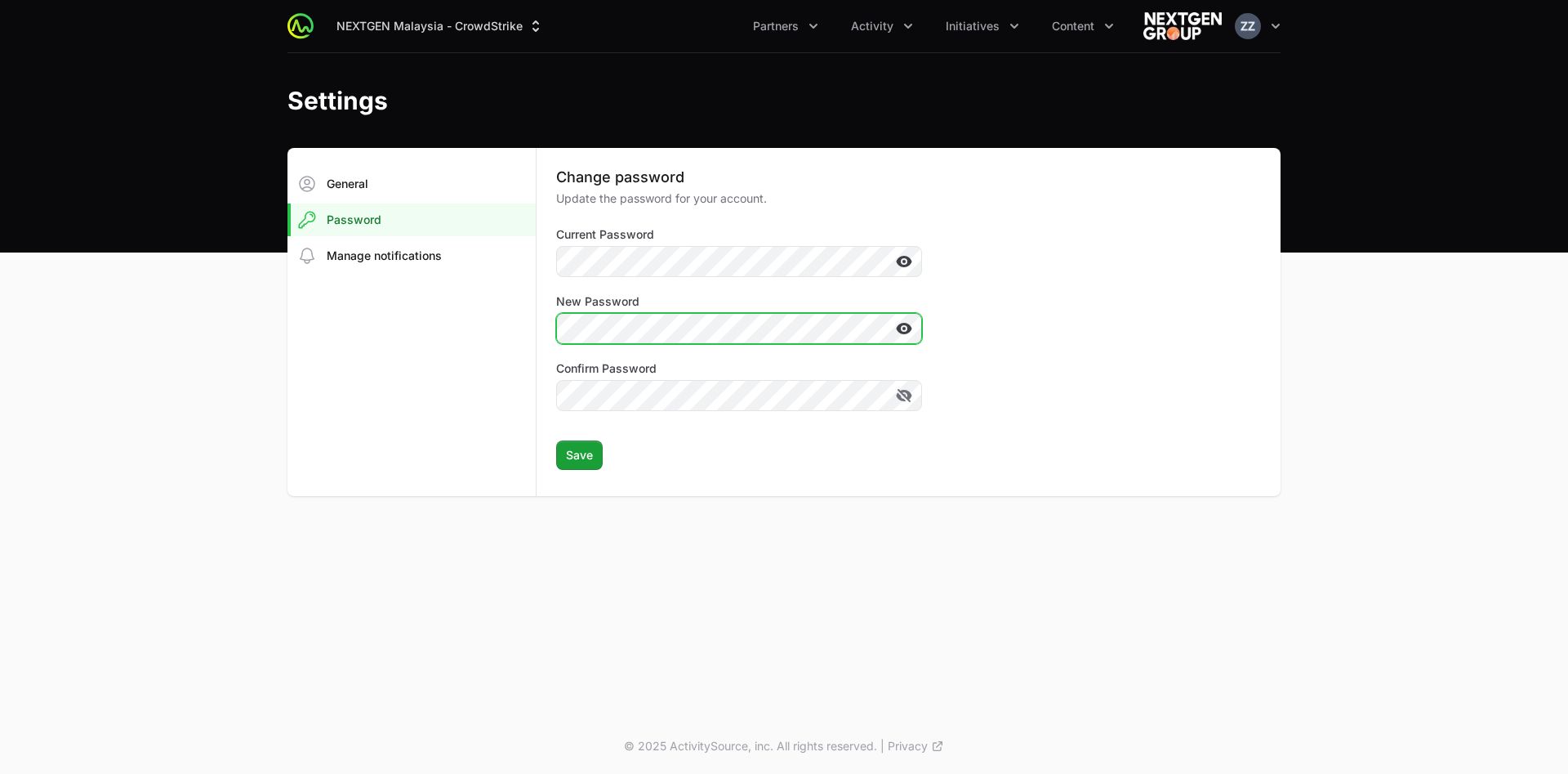
click at [445, 329] on div "General Password Manage notifications Change password Update the password for y…" at bounding box center [784, 321] width 993 height 348
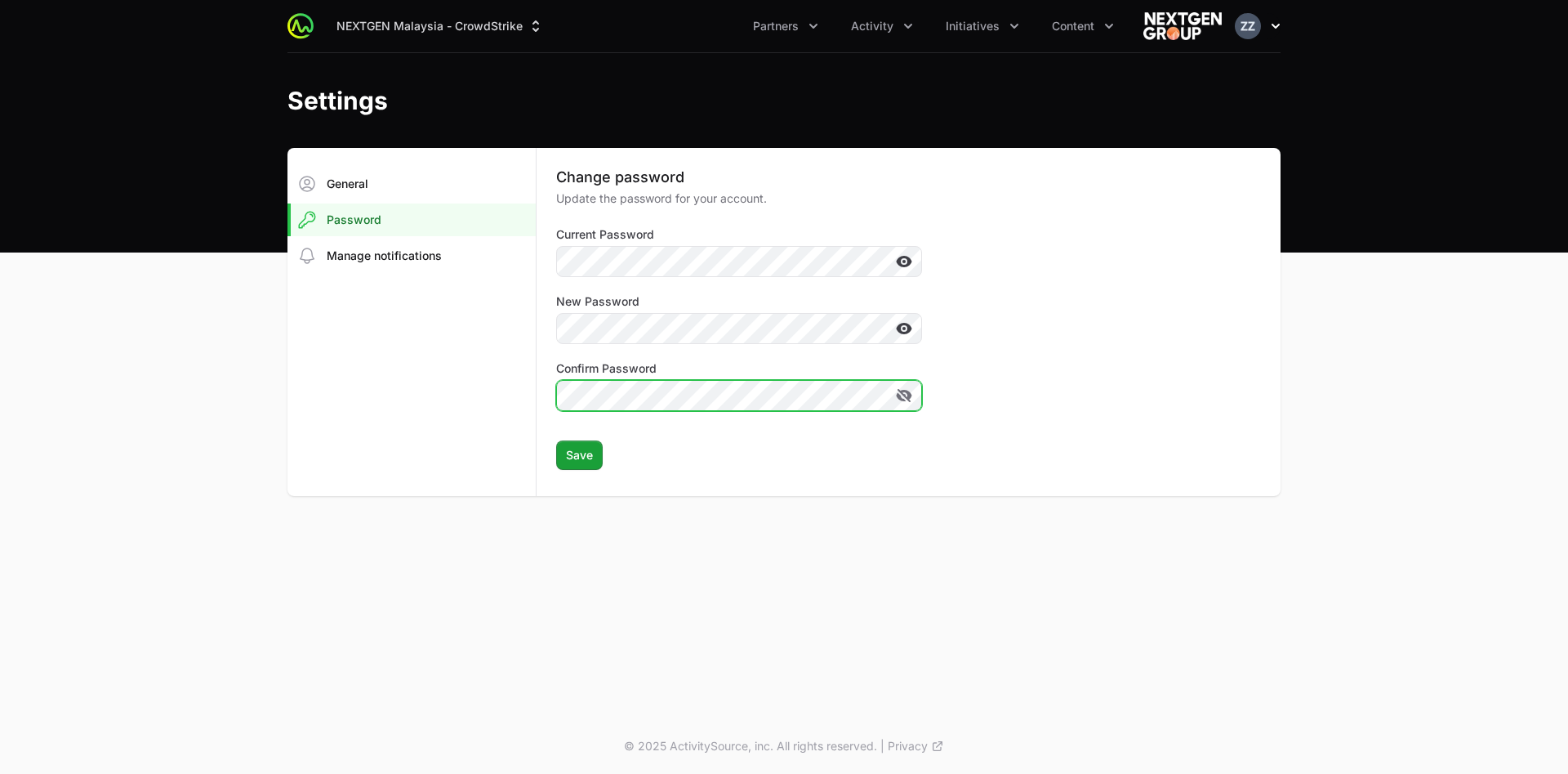
click at [1033, 20] on img "button" at bounding box center [1248, 26] width 26 height 26
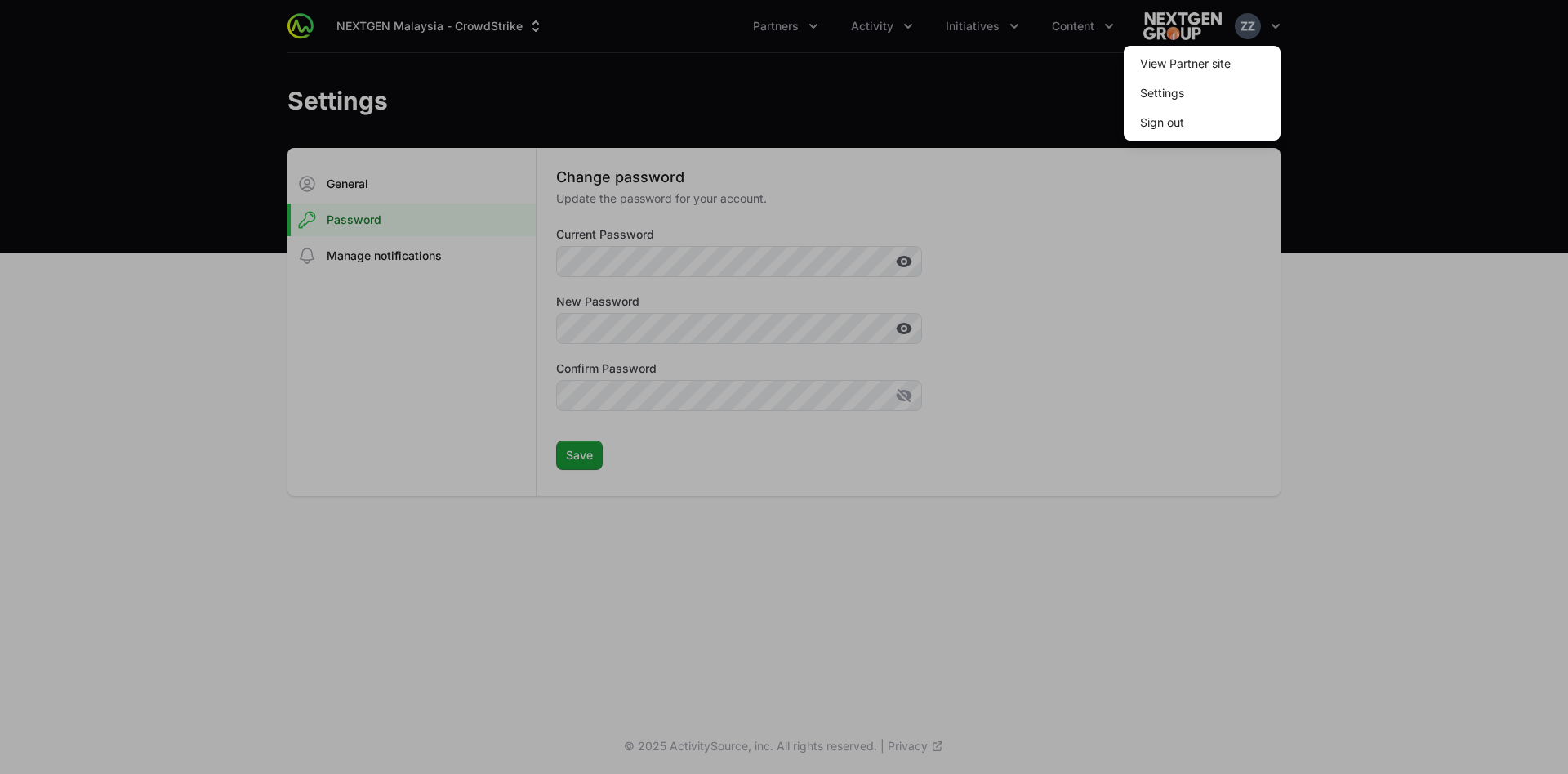
click at [898, 73] on div at bounding box center [784, 387] width 1568 height 774
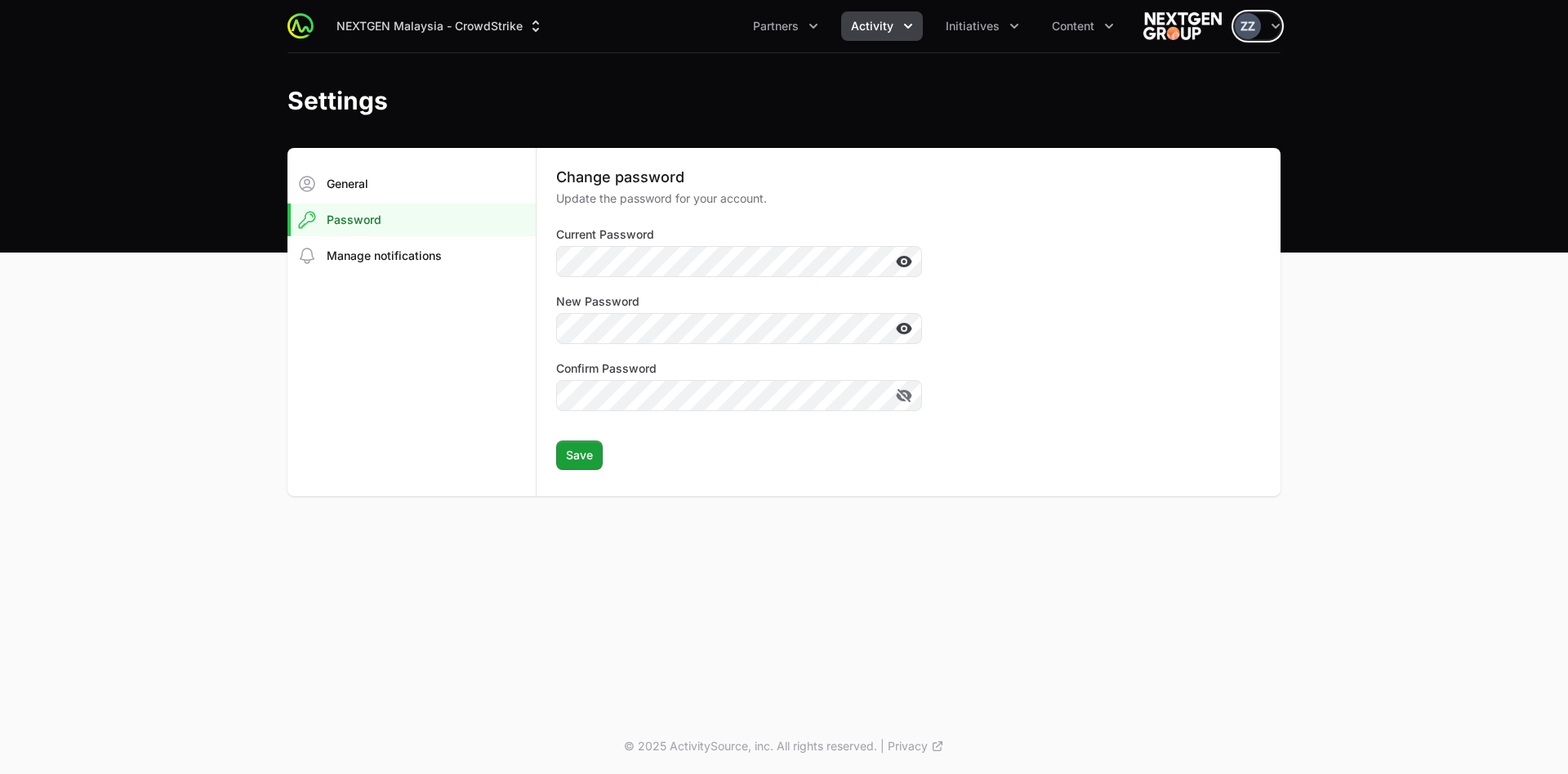
click at [893, 23] on span "Activity" at bounding box center [872, 26] width 42 height 17
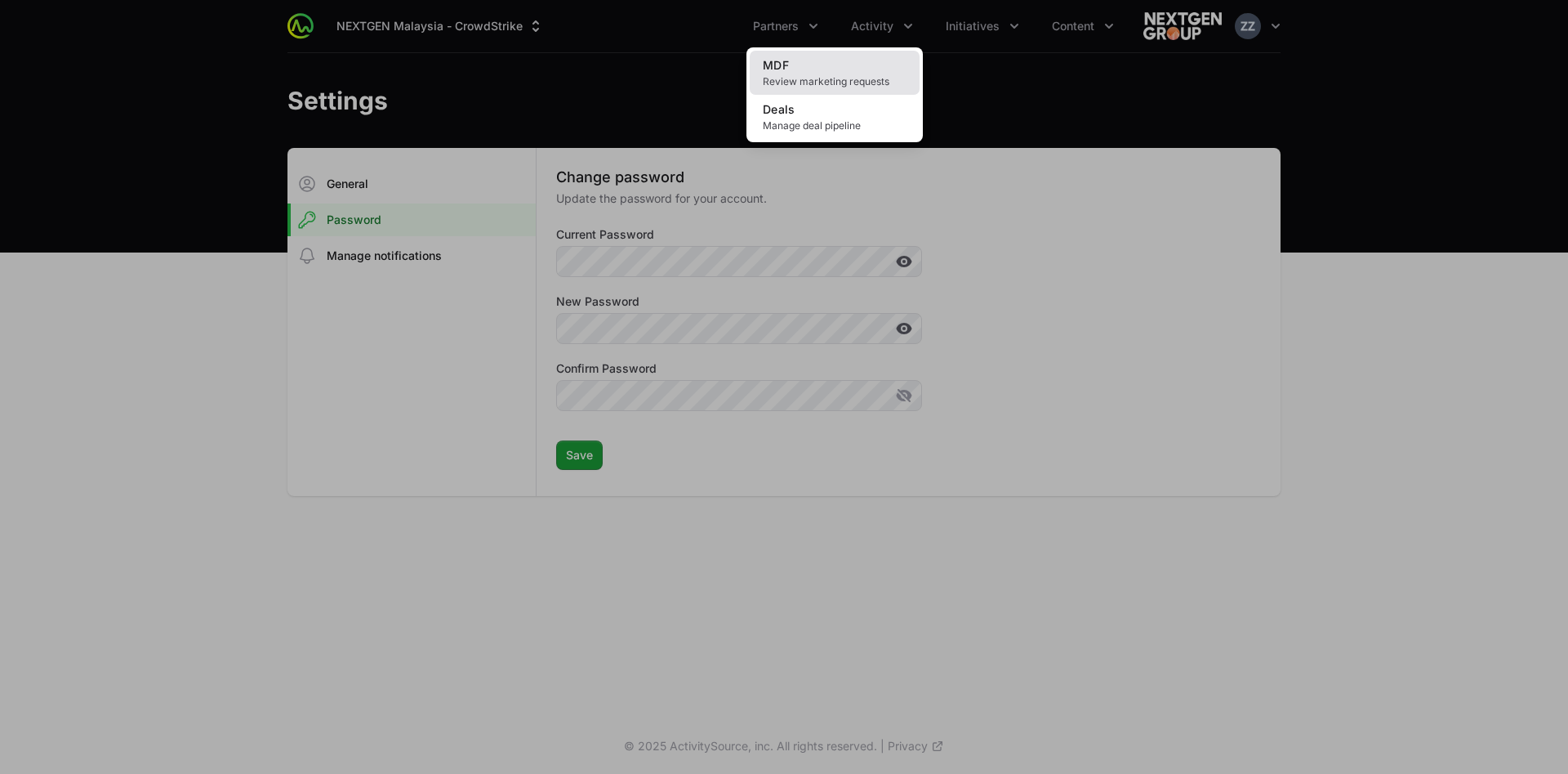
click at [847, 77] on span "Review marketing requests" at bounding box center [835, 81] width 144 height 13
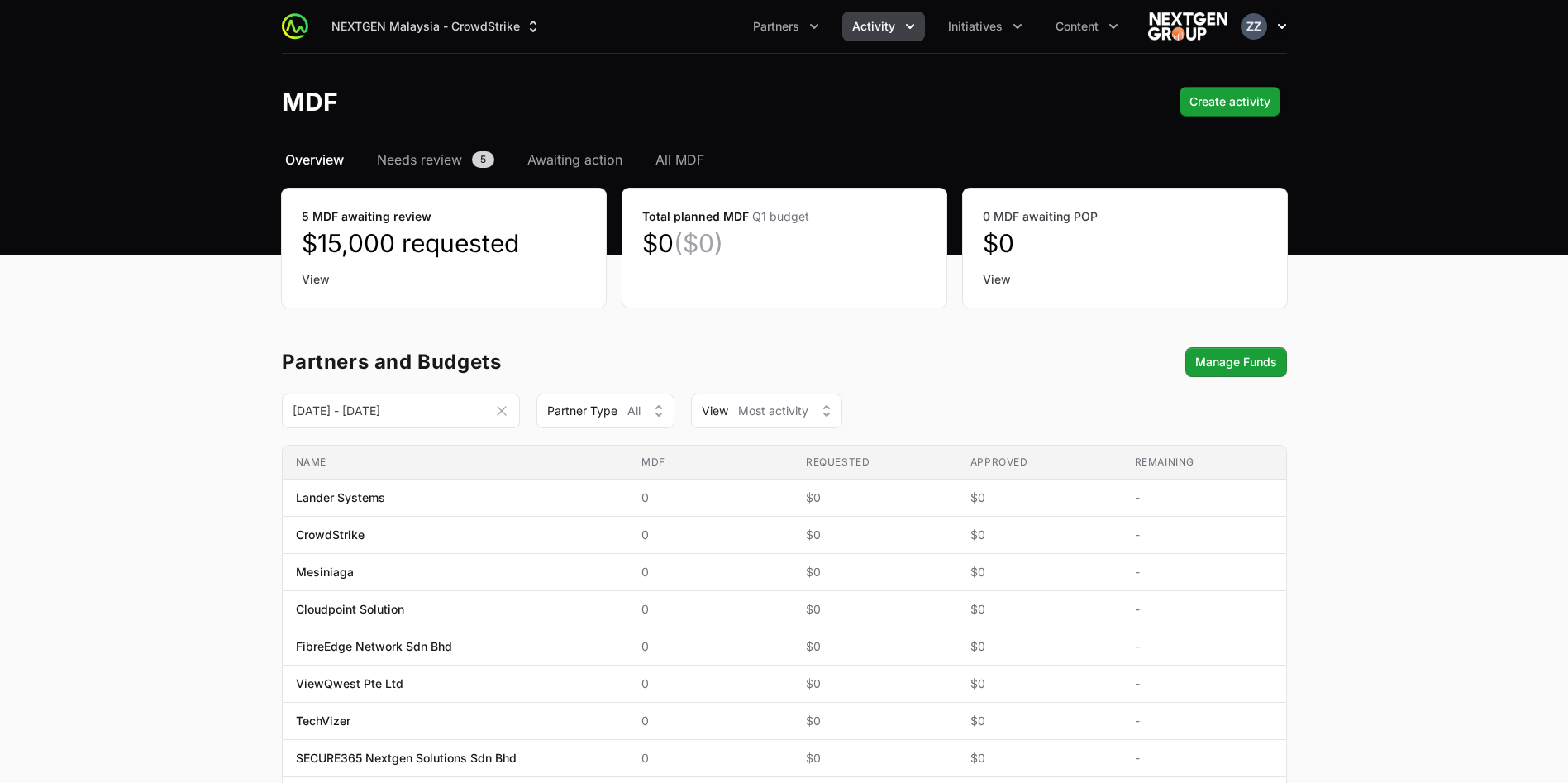
click at [1045, 17] on img "button" at bounding box center [1254, 27] width 27 height 27
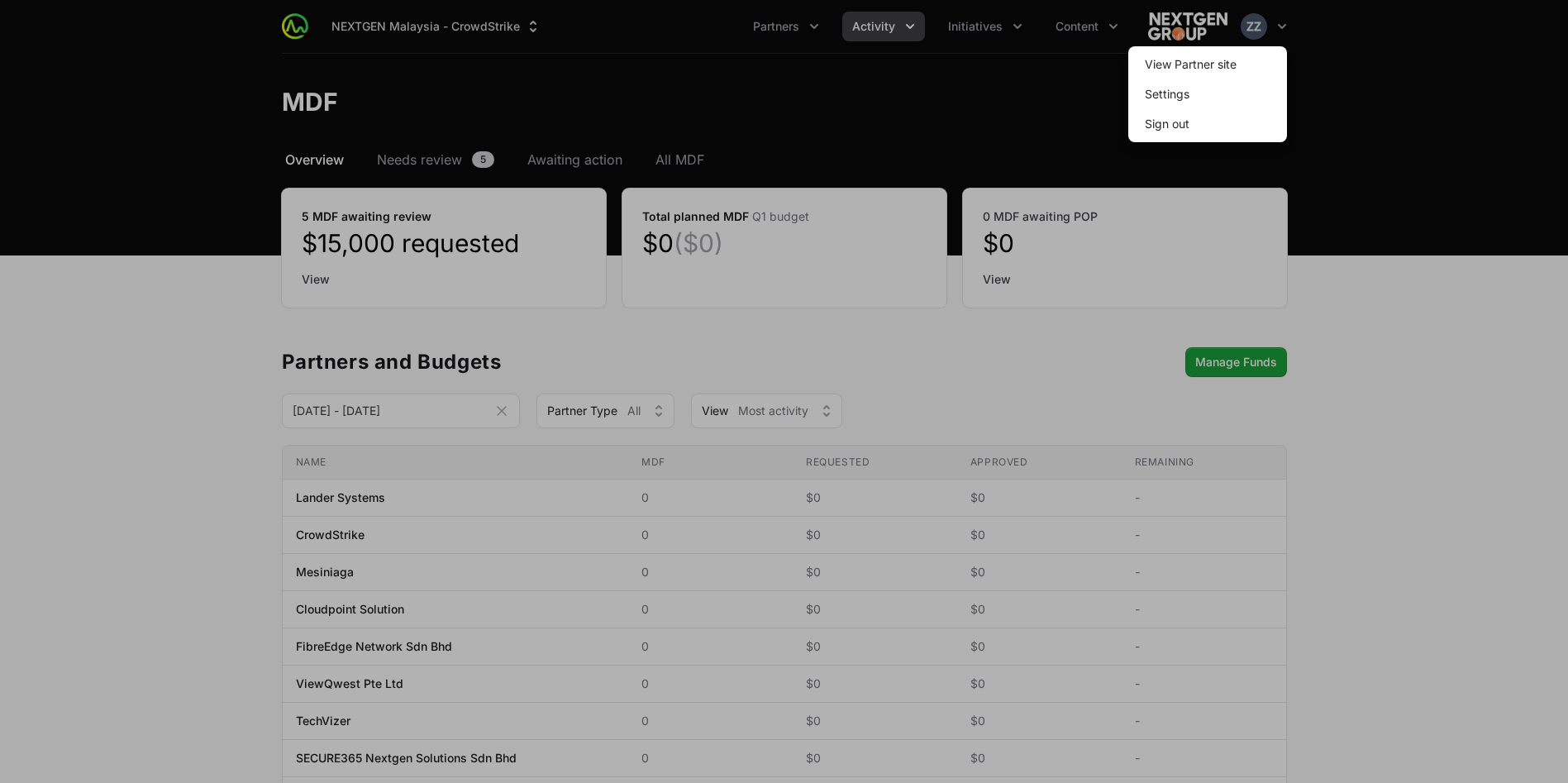
click at [1045, 200] on div at bounding box center [784, 391] width 1568 height 783
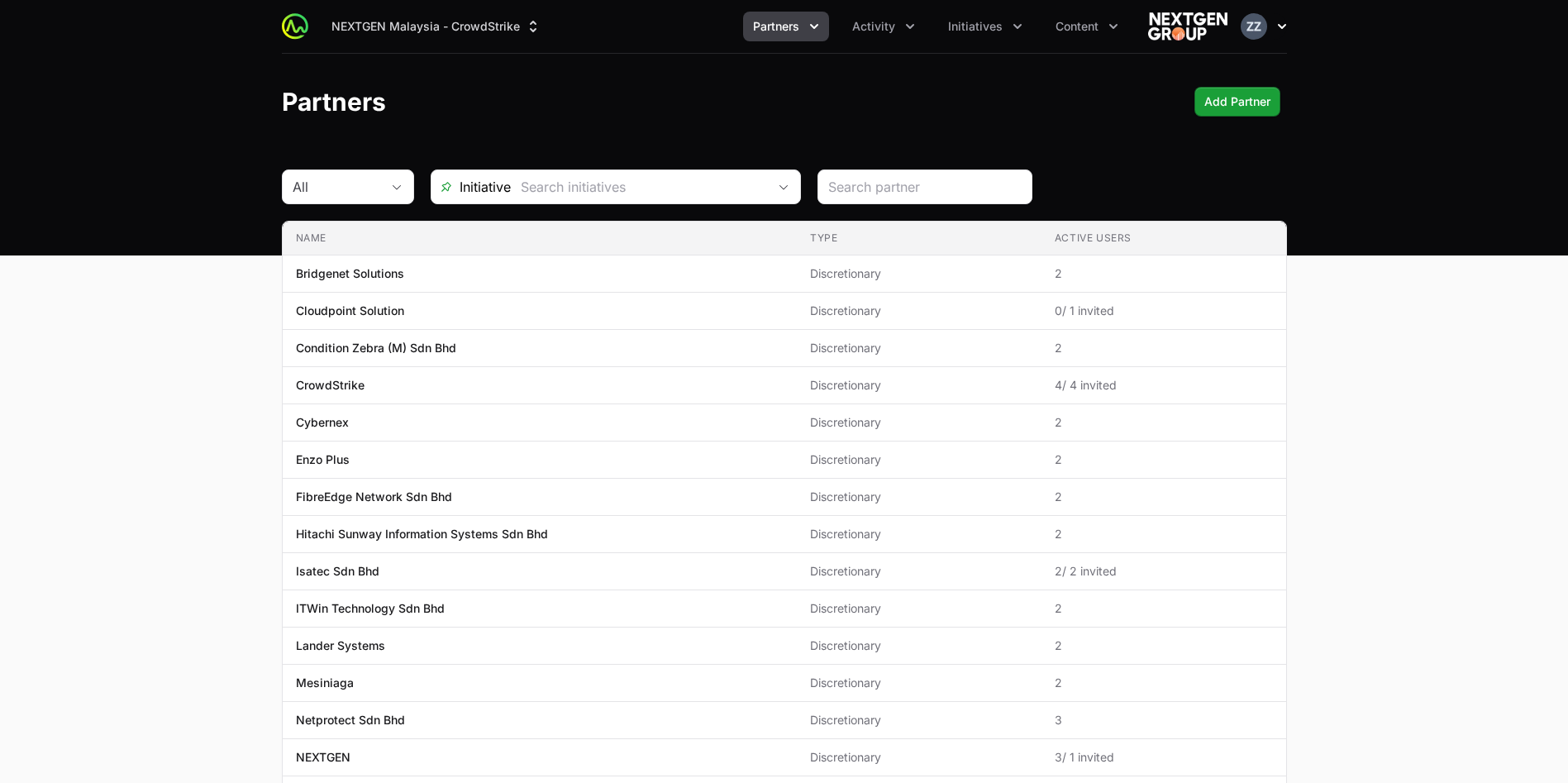
click at [1245, 25] on img "button" at bounding box center [1254, 27] width 27 height 27
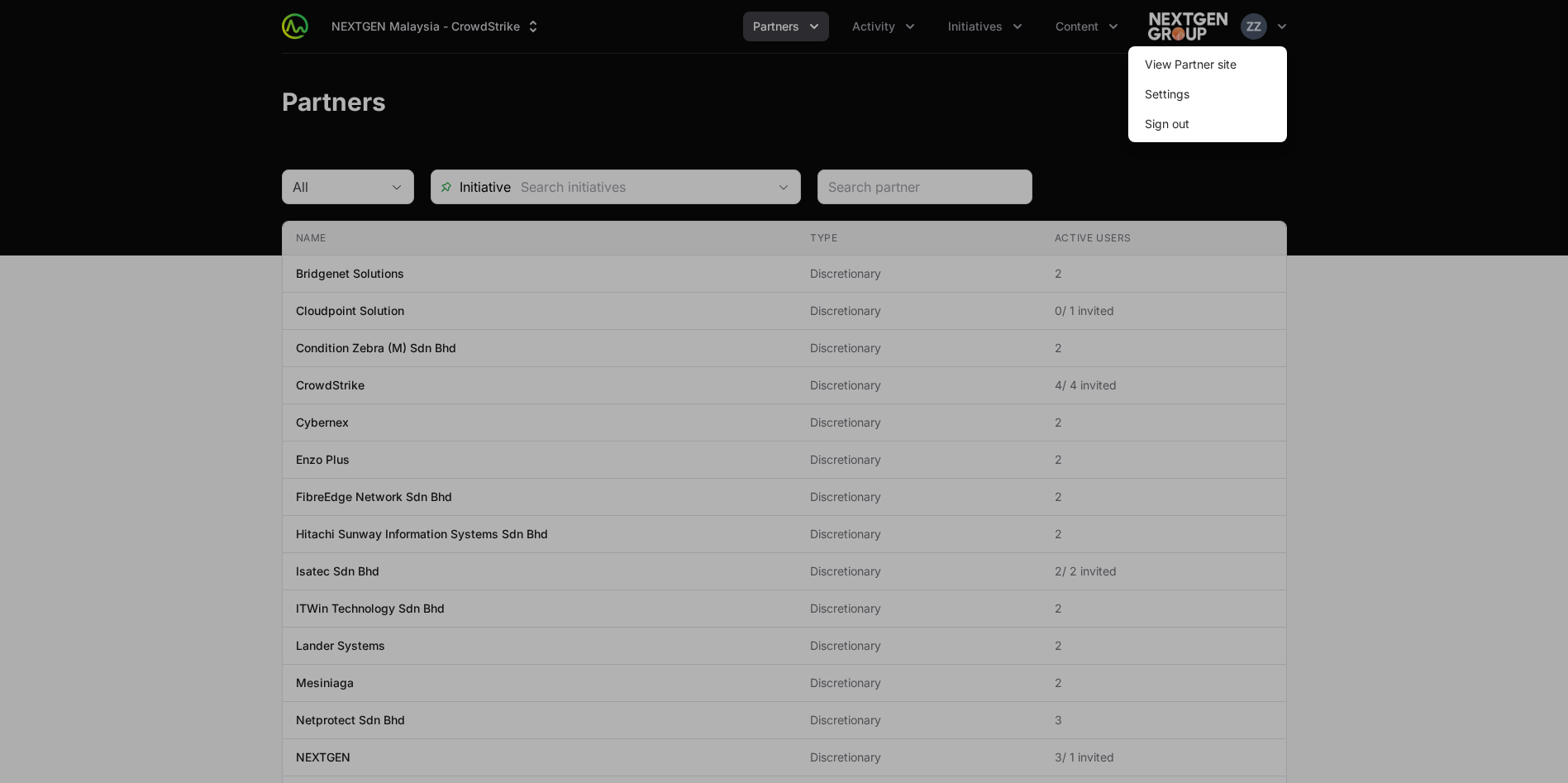
click at [1207, 125] on span "Sign out" at bounding box center [1207, 123] width 159 height 29
drag, startPoint x: 1134, startPoint y: 129, endPoint x: 1109, endPoint y: 151, distance: 33.3
click at [1136, 128] on button "Sign out" at bounding box center [1167, 123] width 71 height 29
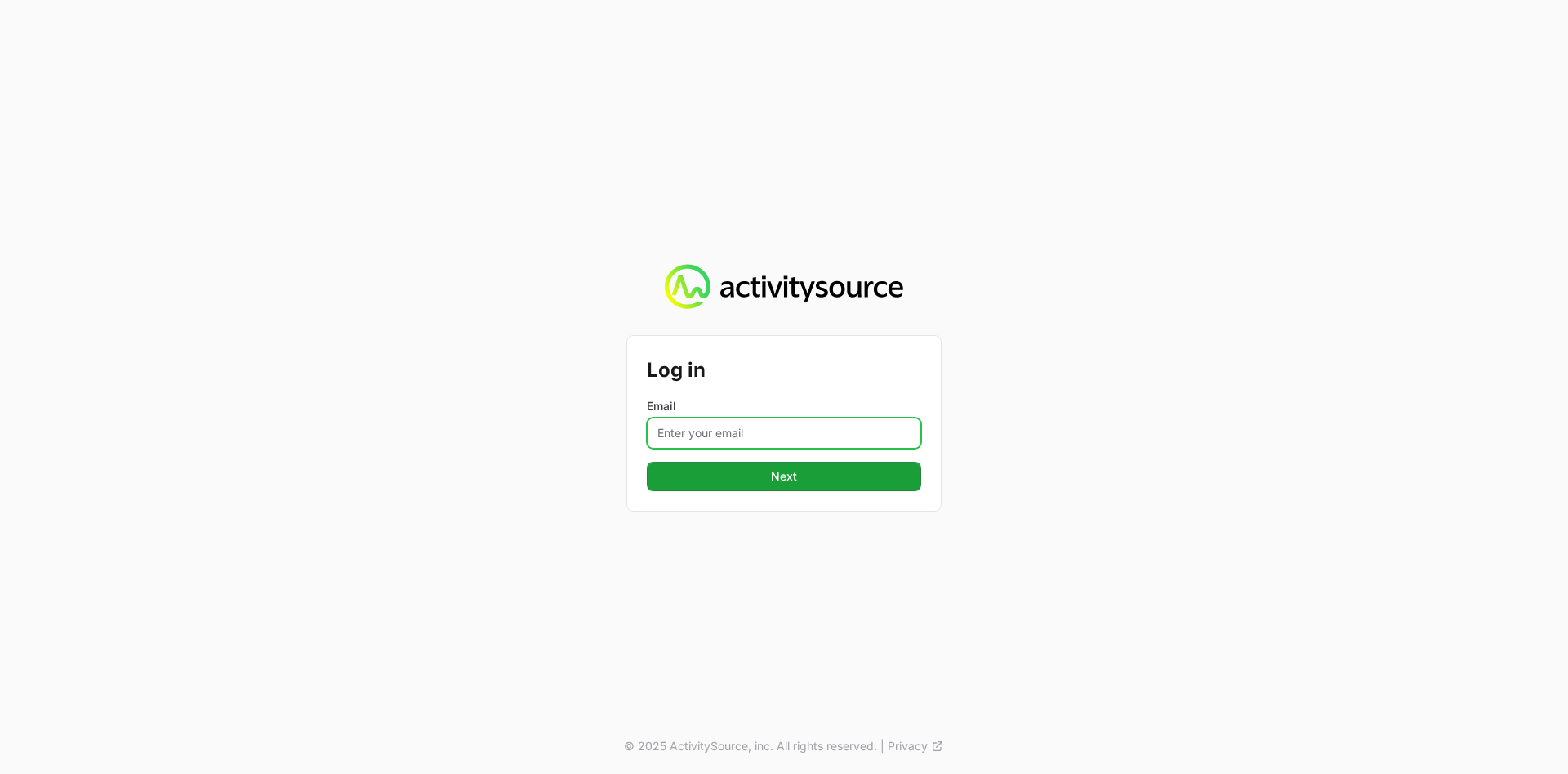
click at [718, 429] on input "Email" at bounding box center [784, 432] width 275 height 31
type input "zafirah.zulkefli@nextgen.group"
click at [793, 478] on span "Next" at bounding box center [784, 476] width 254 height 19
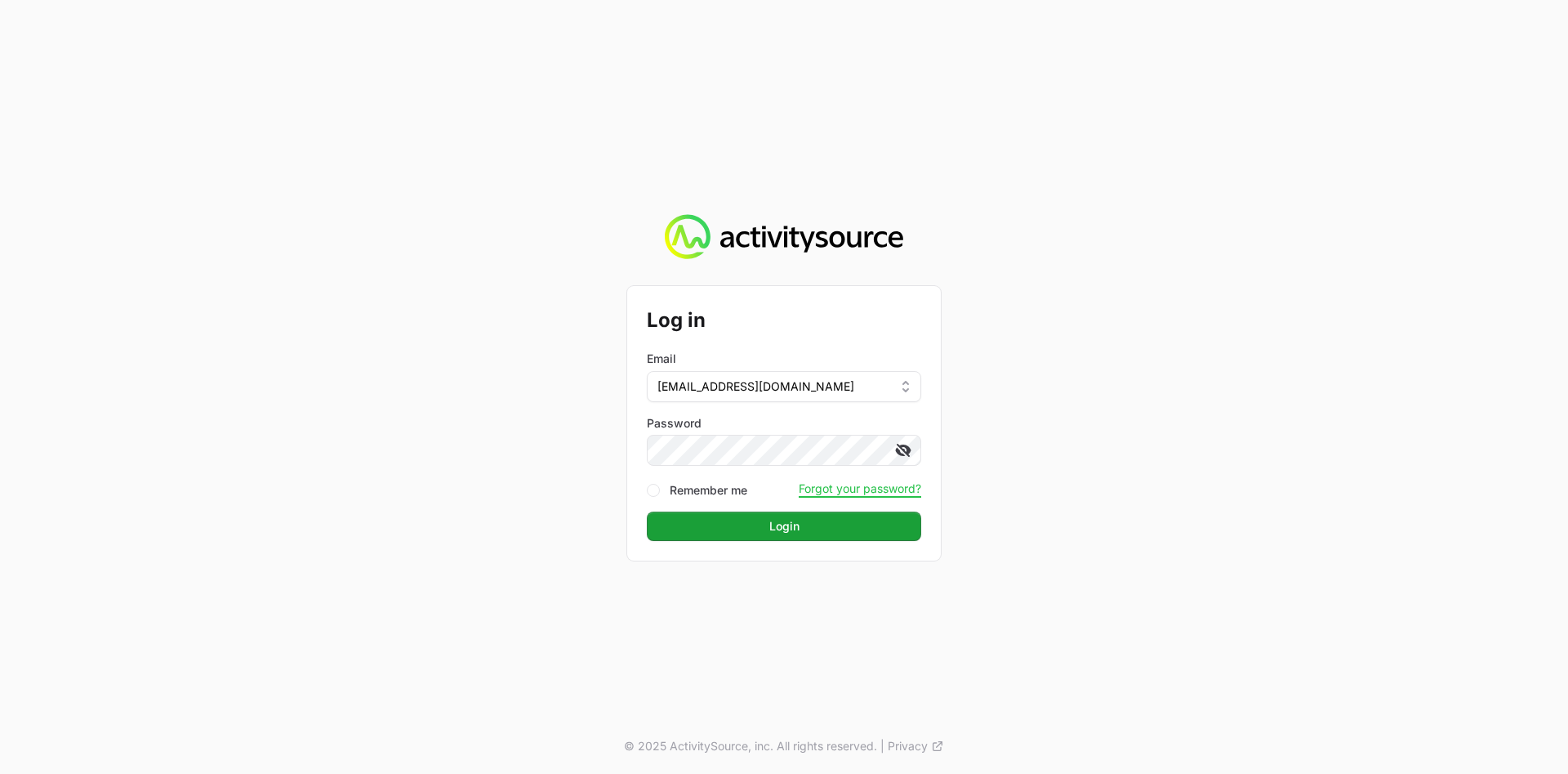
click at [899, 451] on icon at bounding box center [900, 450] width 10 height 8
drag, startPoint x: 686, startPoint y: 518, endPoint x: 661, endPoint y: 536, distance: 30.8
click at [687, 519] on span "Login" at bounding box center [784, 526] width 254 height 19
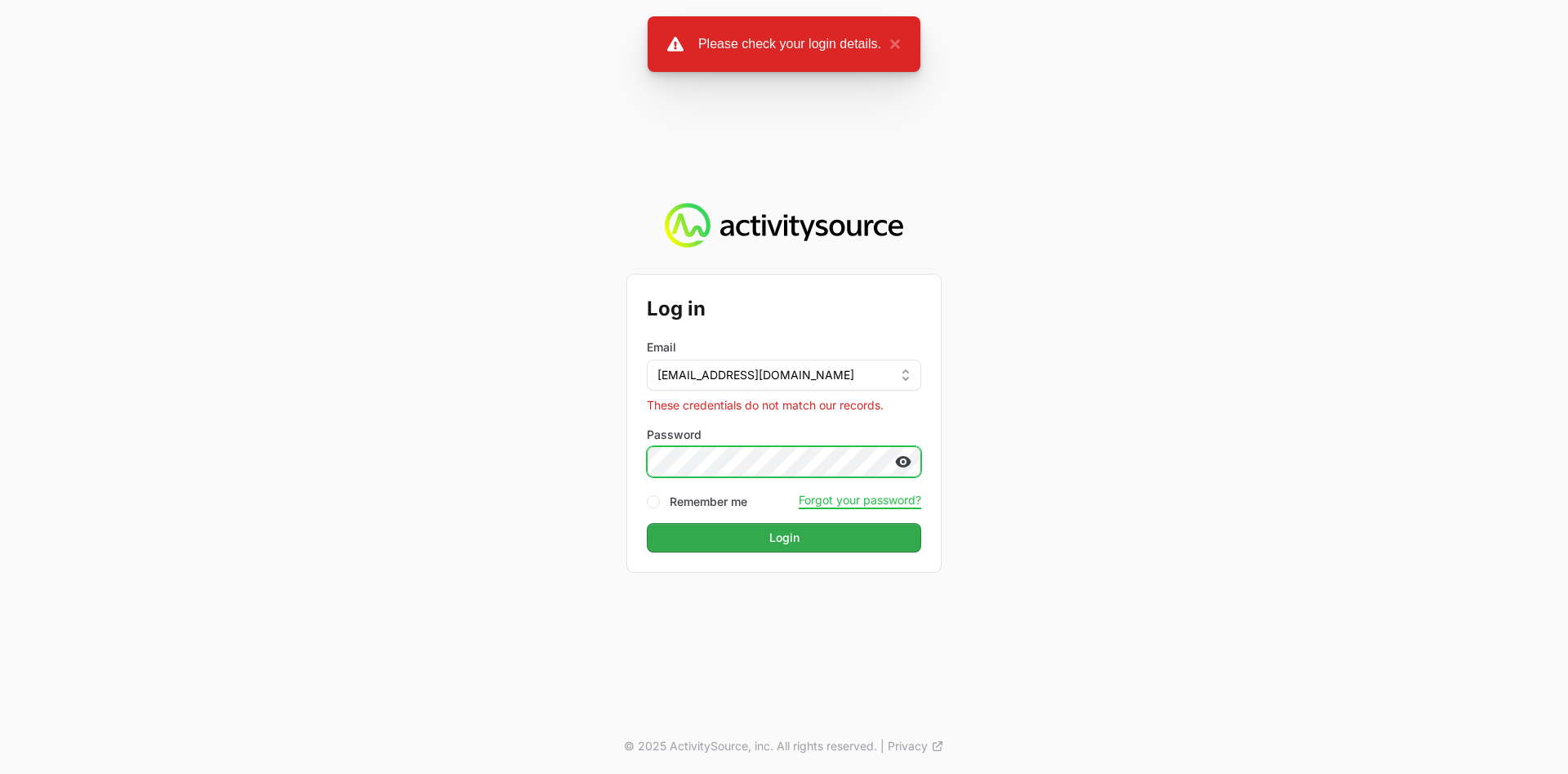
click at [591, 459] on div "Log in Email zafirah.zulkefli@nextgen.group These credentials do not match our …" at bounding box center [784, 387] width 1568 height 774
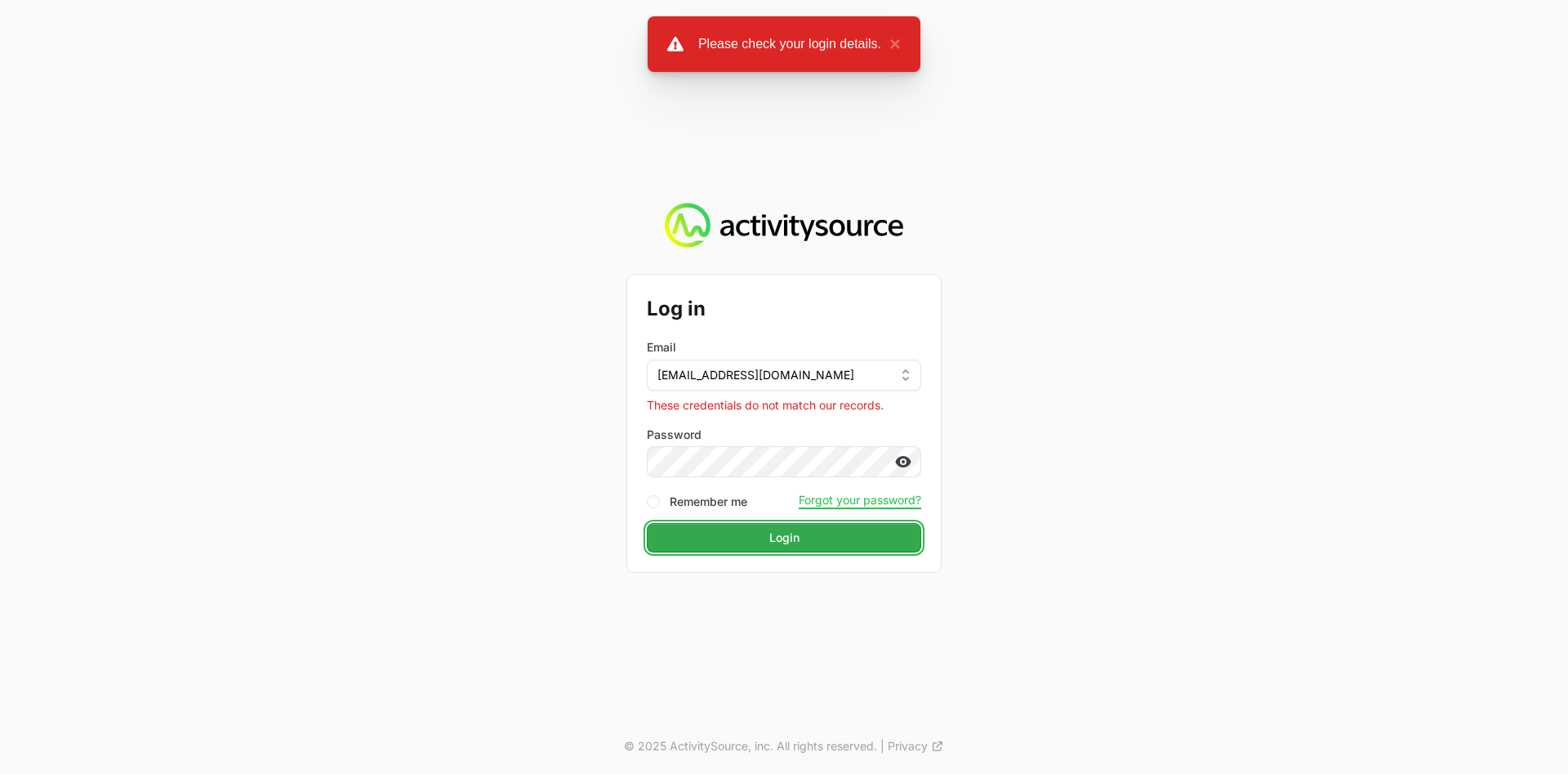
click at [762, 537] on span "Login" at bounding box center [784, 537] width 254 height 19
